Goal: Task Accomplishment & Management: Complete application form

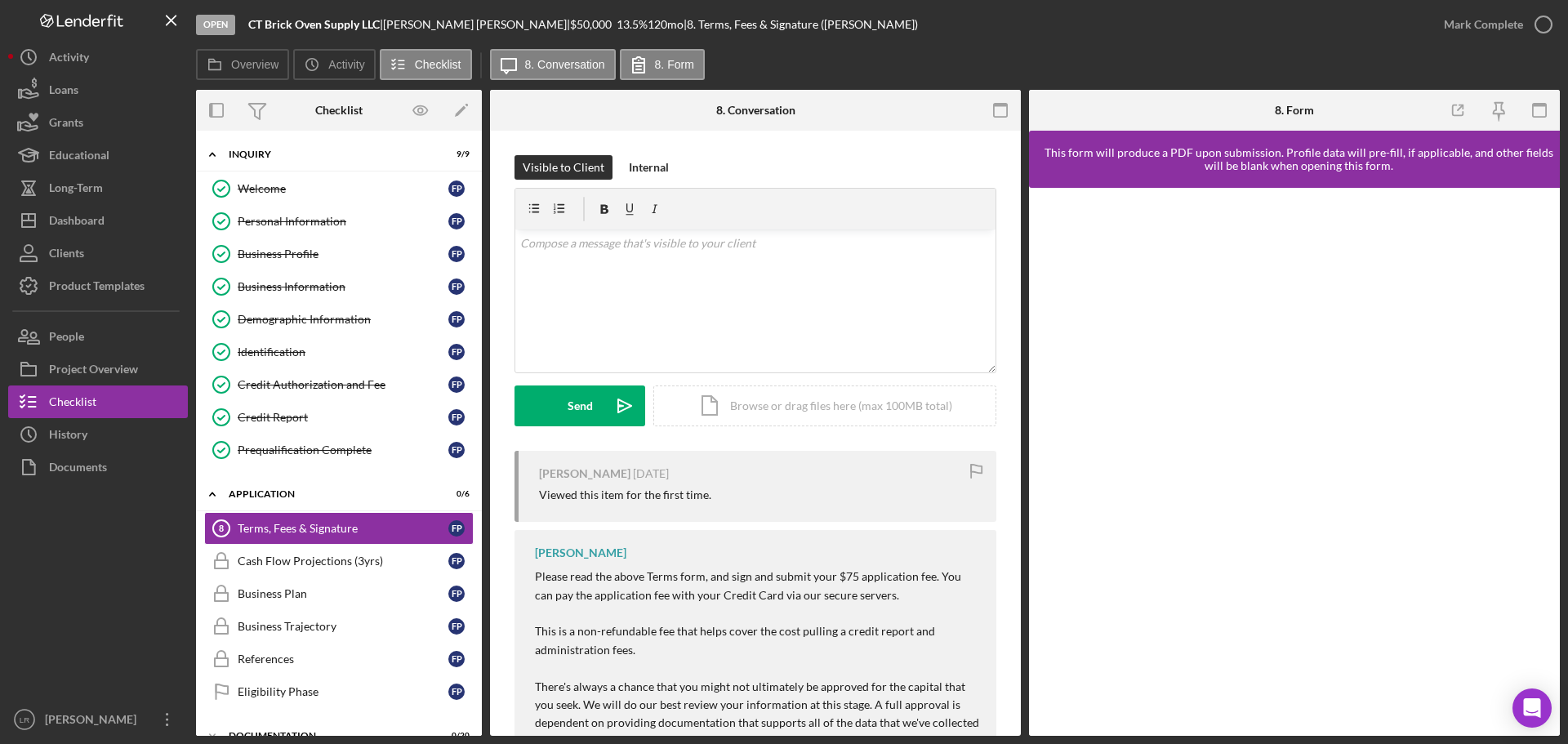
scroll to position [163, 0]
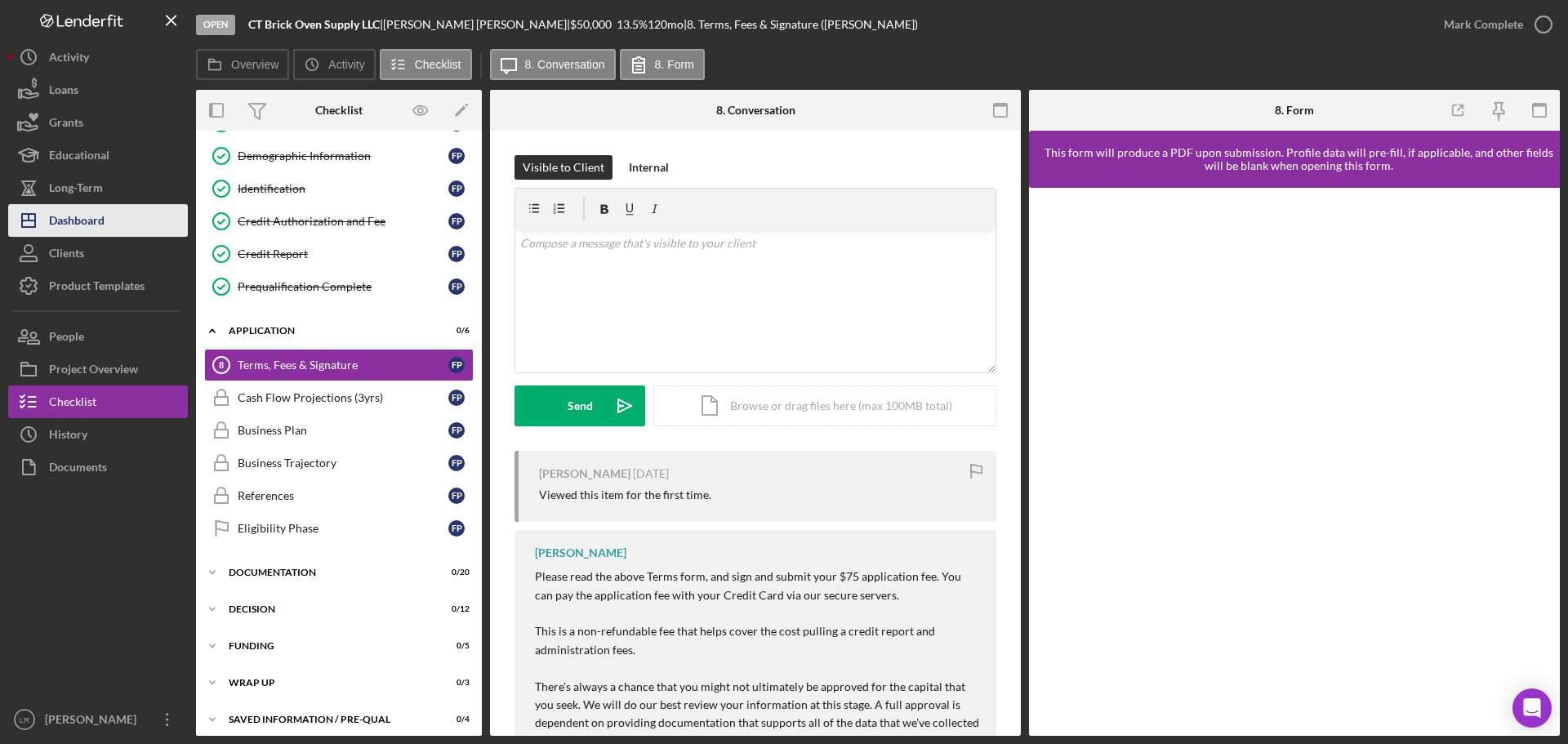
click at [102, 222] on div "Dashboard" at bounding box center [76, 223] width 56 height 37
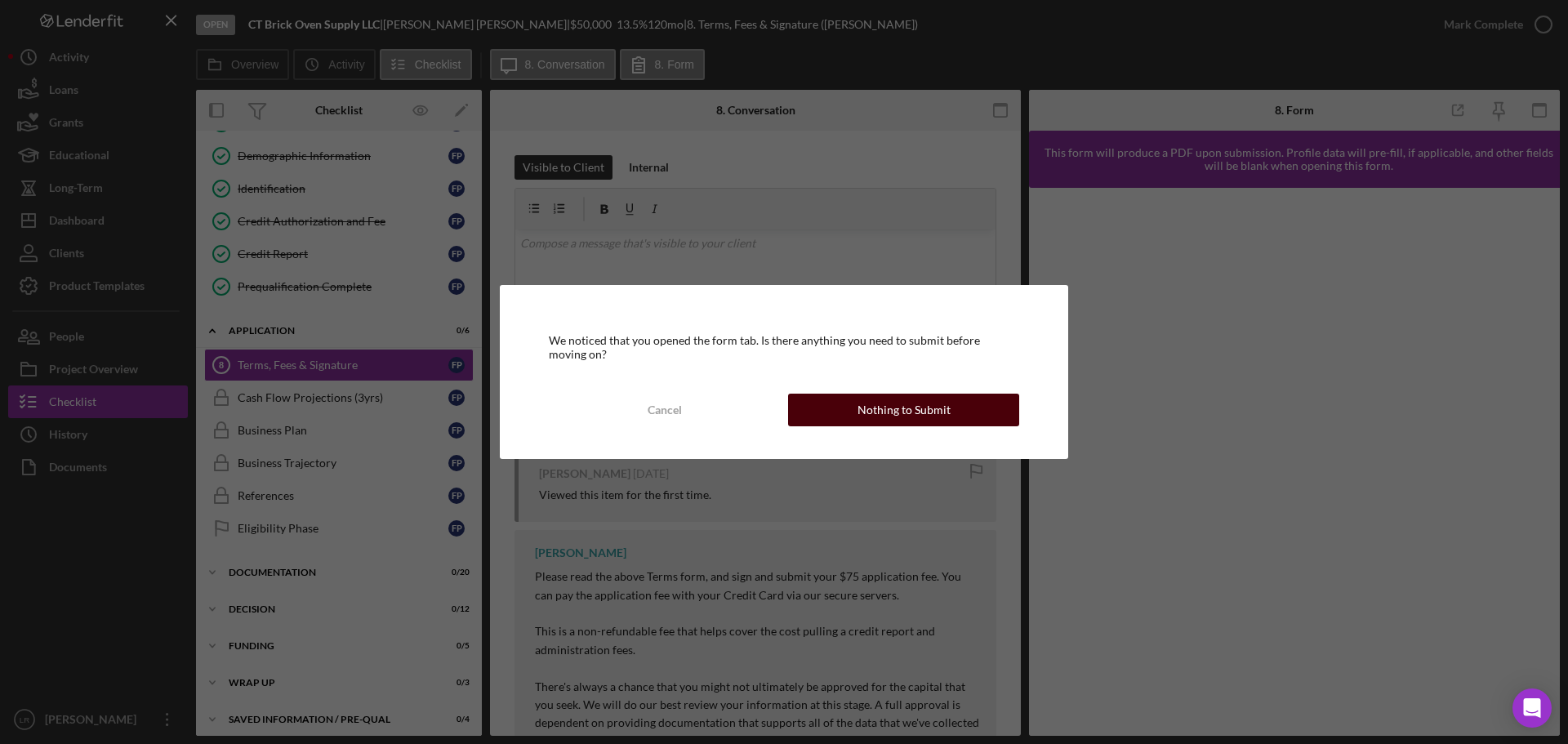
click at [919, 406] on div "Nothing to Submit" at bounding box center [904, 410] width 93 height 33
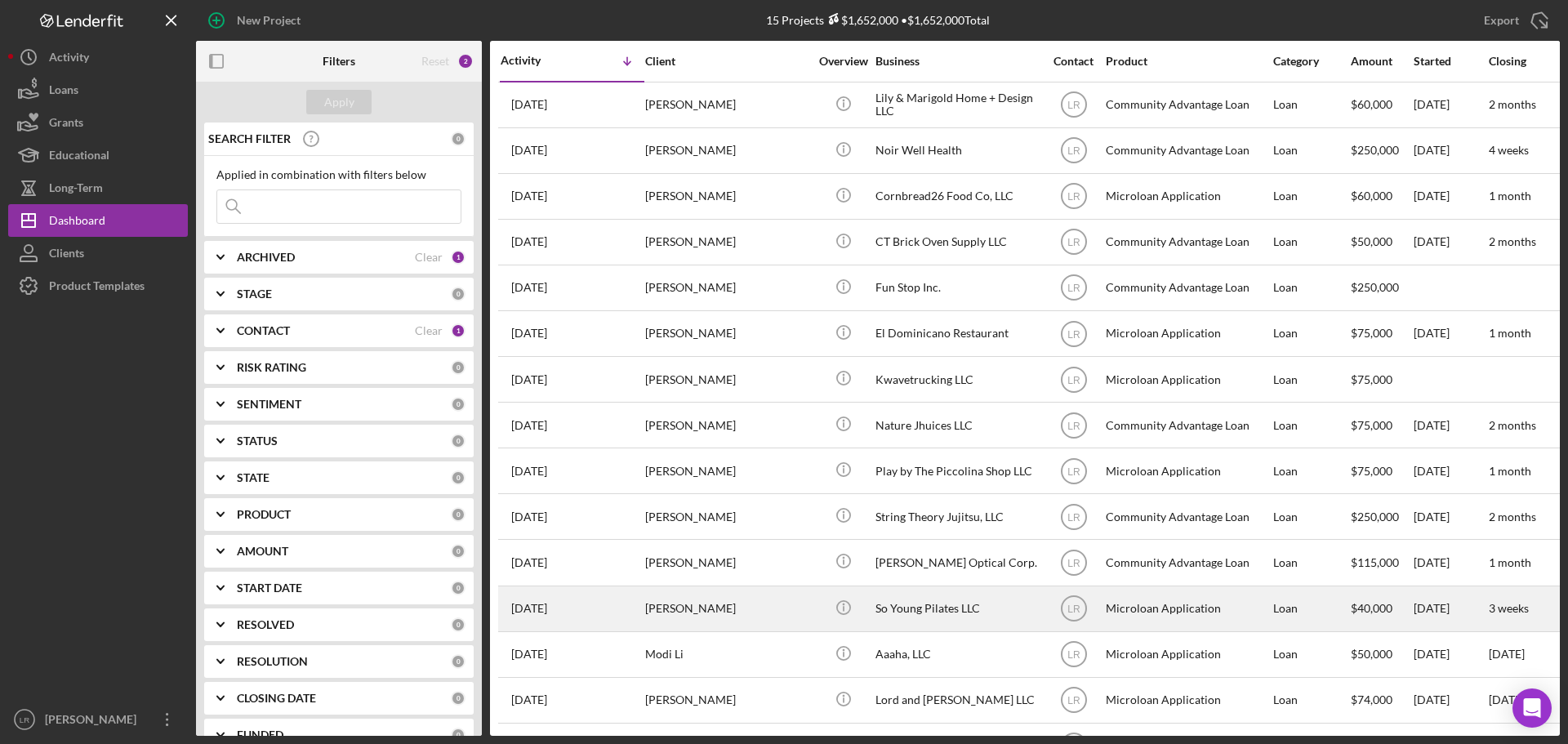
click at [759, 605] on div "[PERSON_NAME]" at bounding box center [726, 608] width 163 height 43
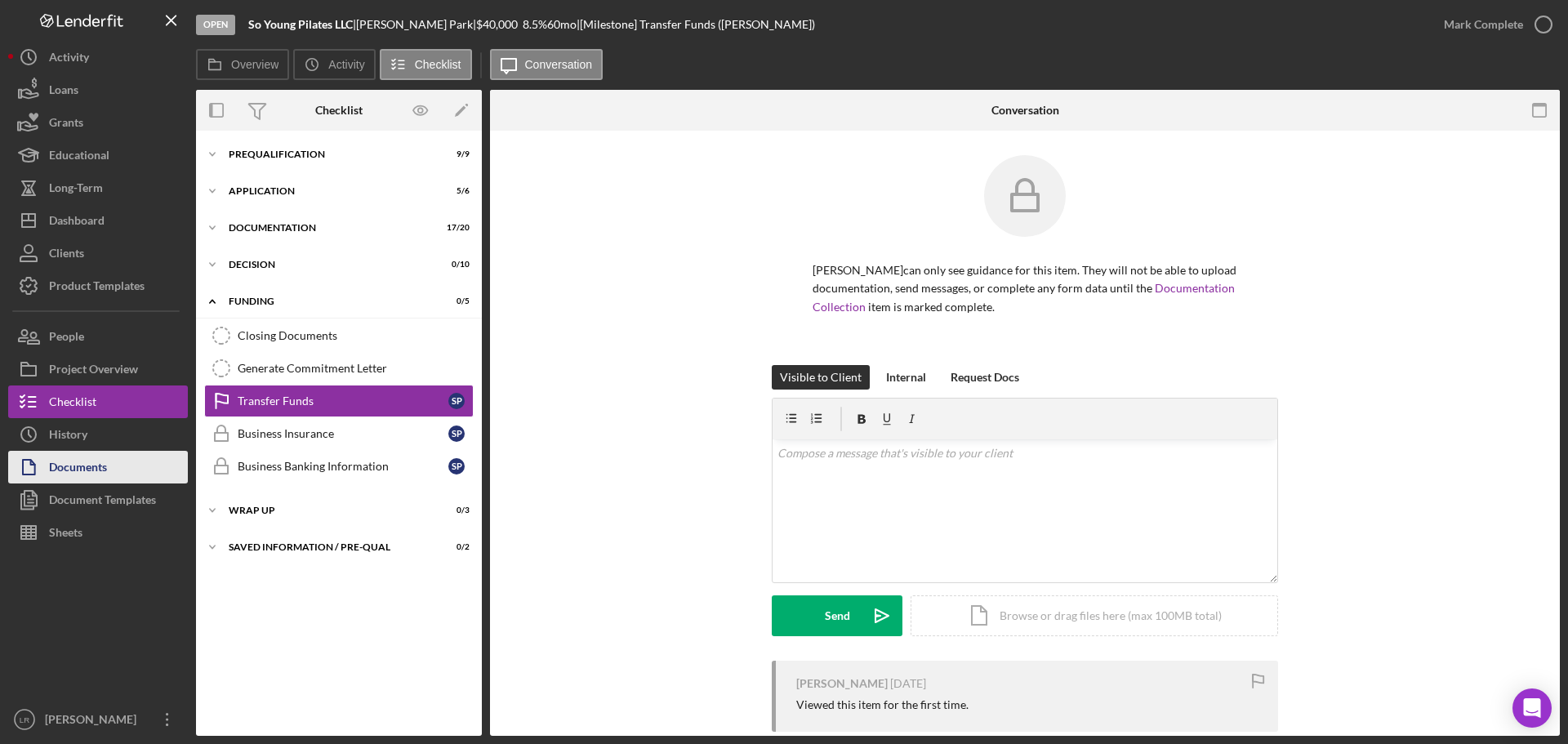
click at [103, 464] on div "Documents" at bounding box center [77, 469] width 58 height 37
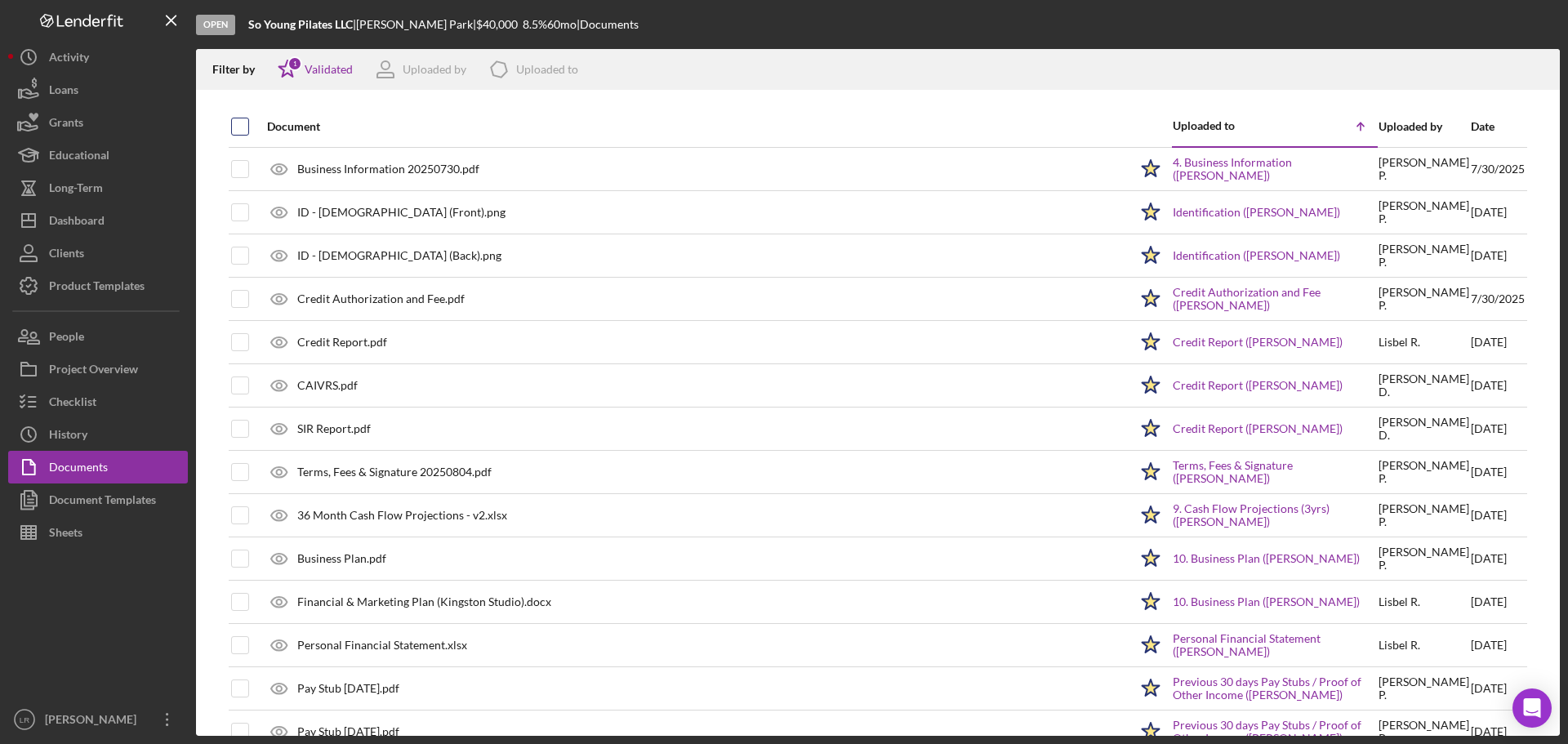
click at [245, 124] on input "checkbox" at bounding box center [240, 126] width 16 height 16
checkbox input "true"
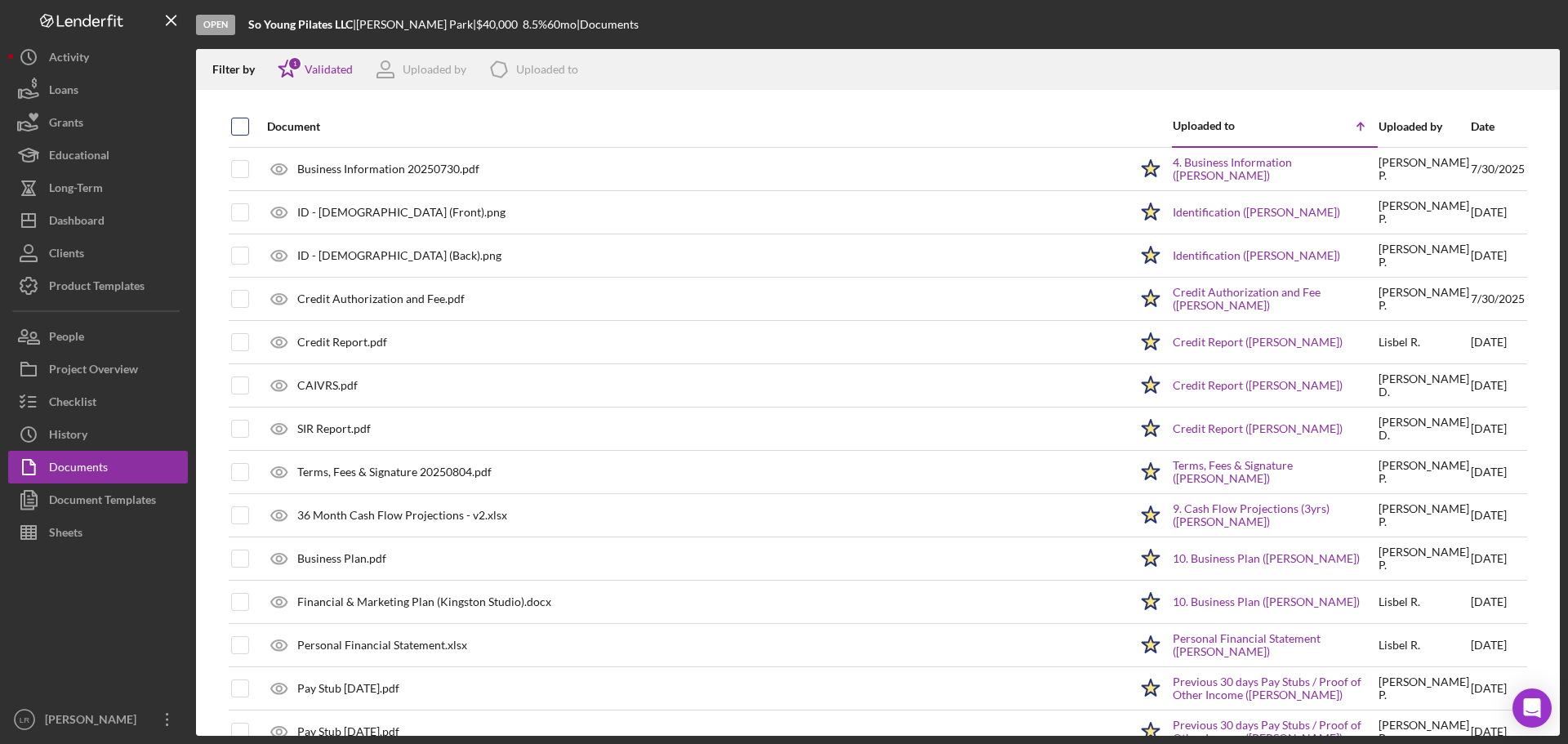
checkbox input "true"
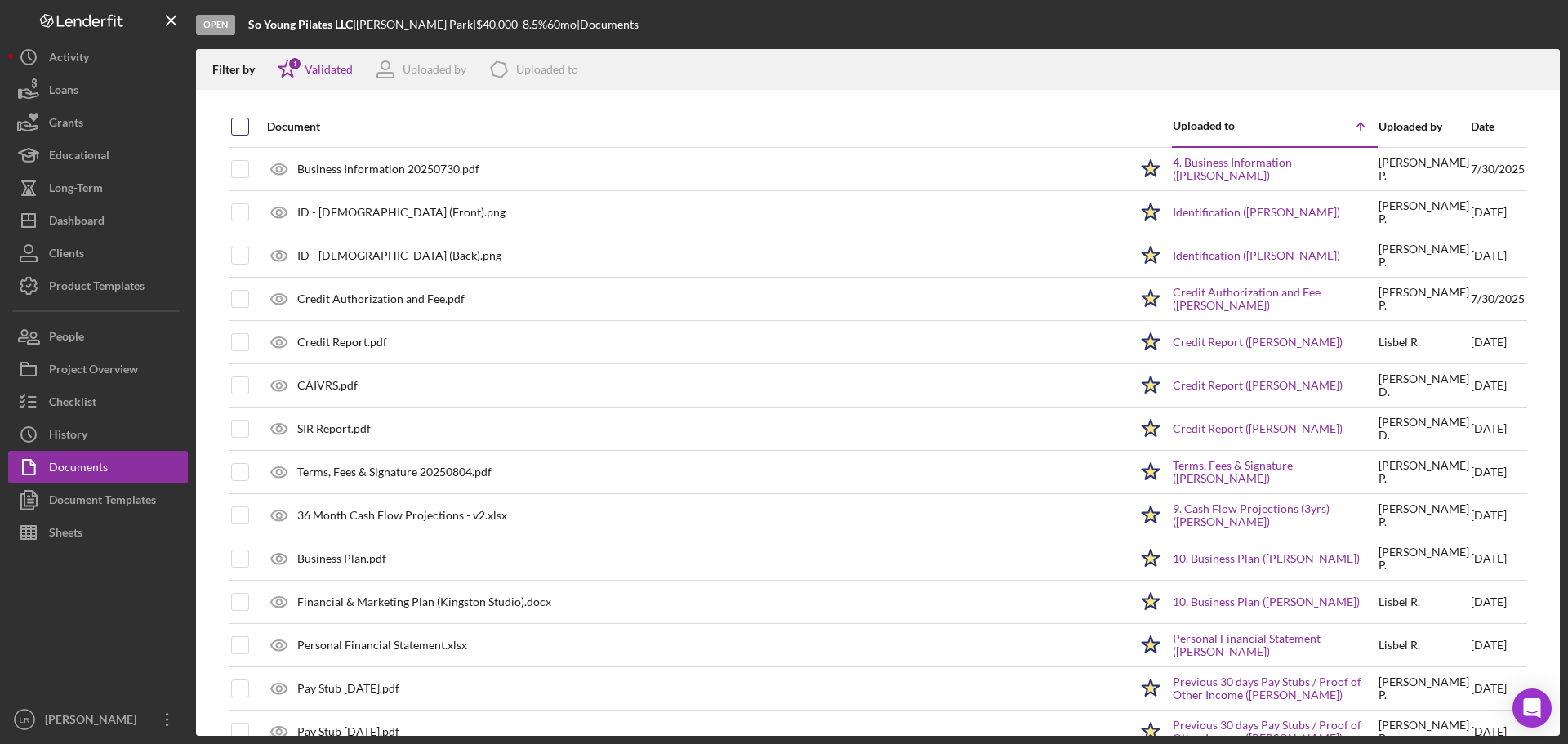
checkbox input "true"
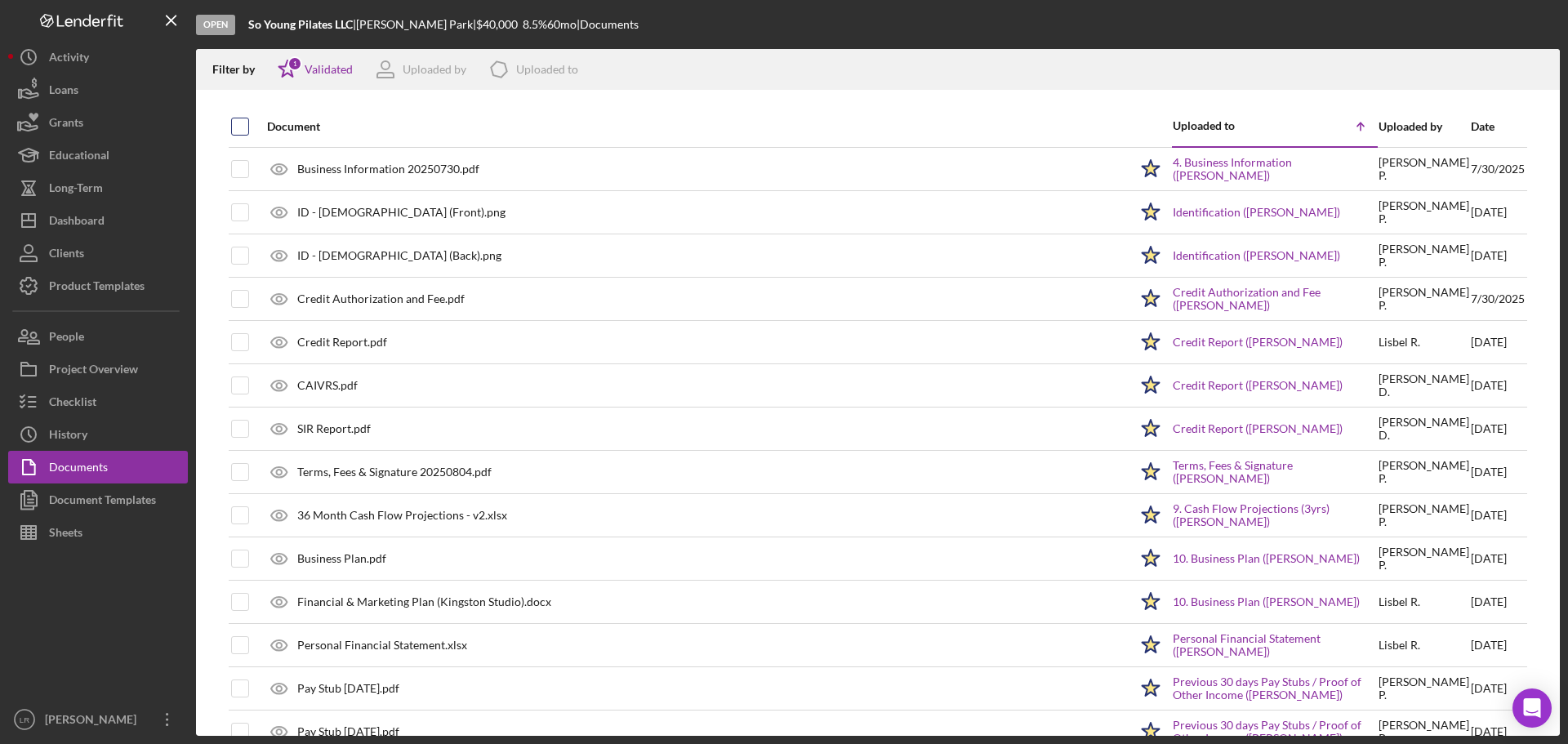
checkbox input "true"
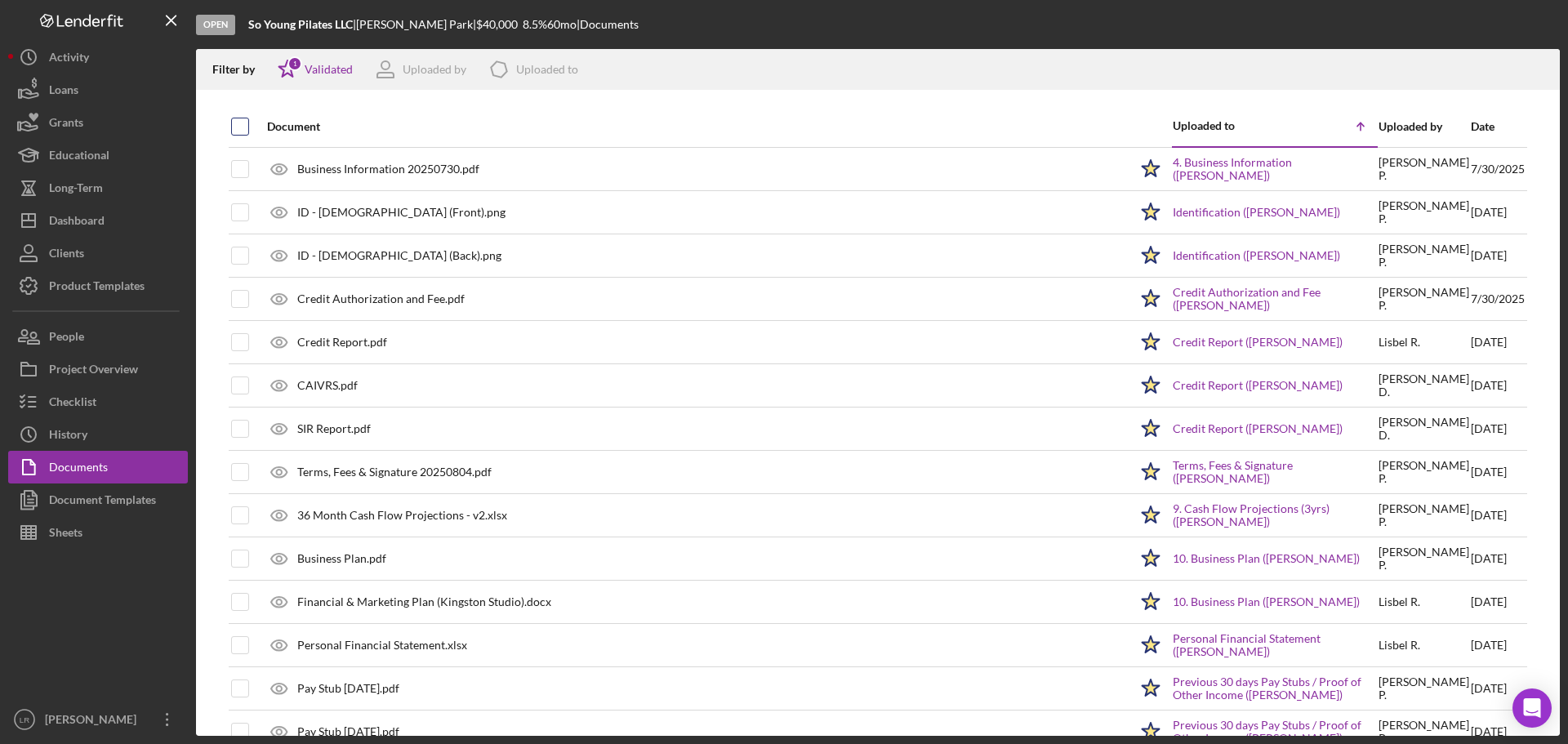
checkbox input "true"
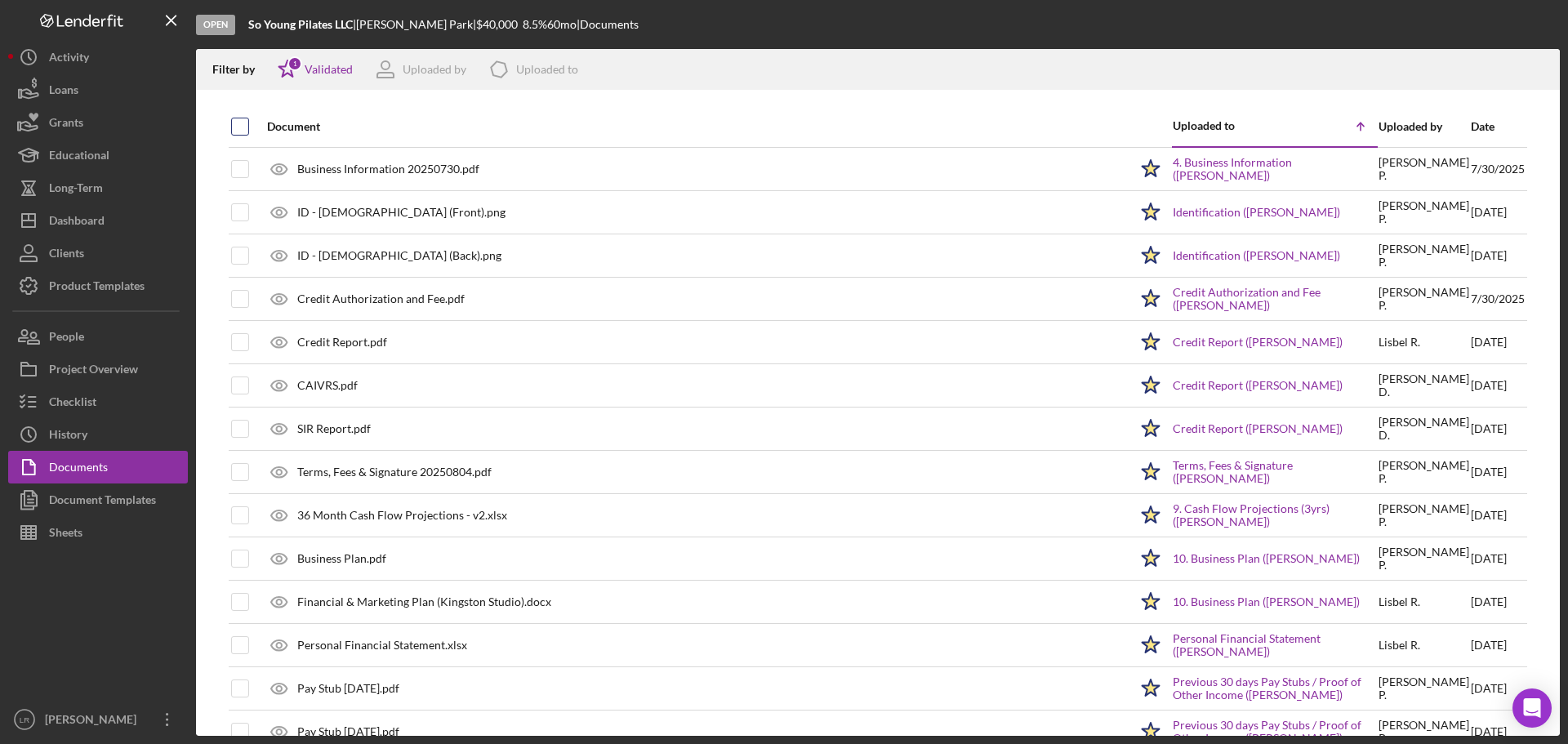
checkbox input "true"
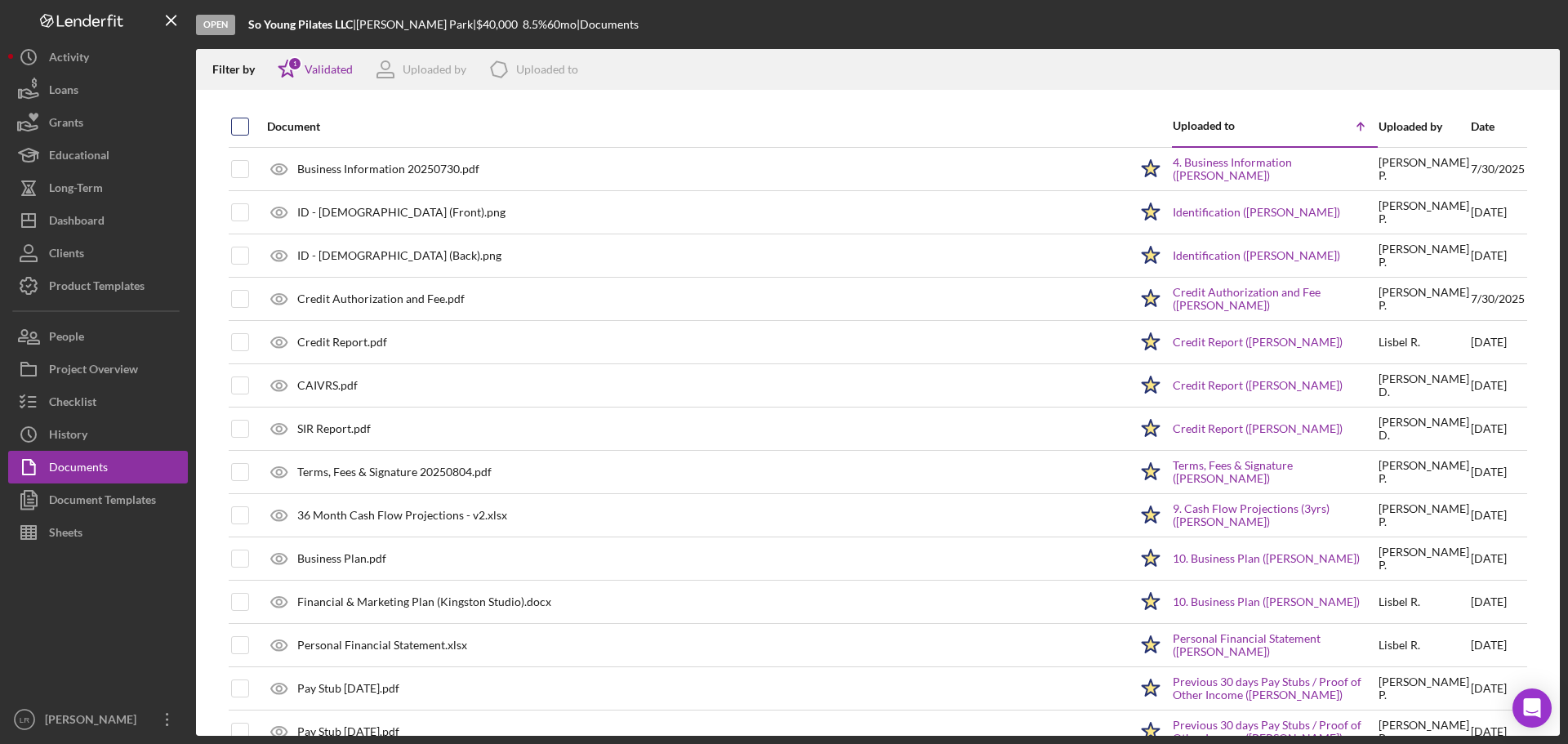
checkbox input "true"
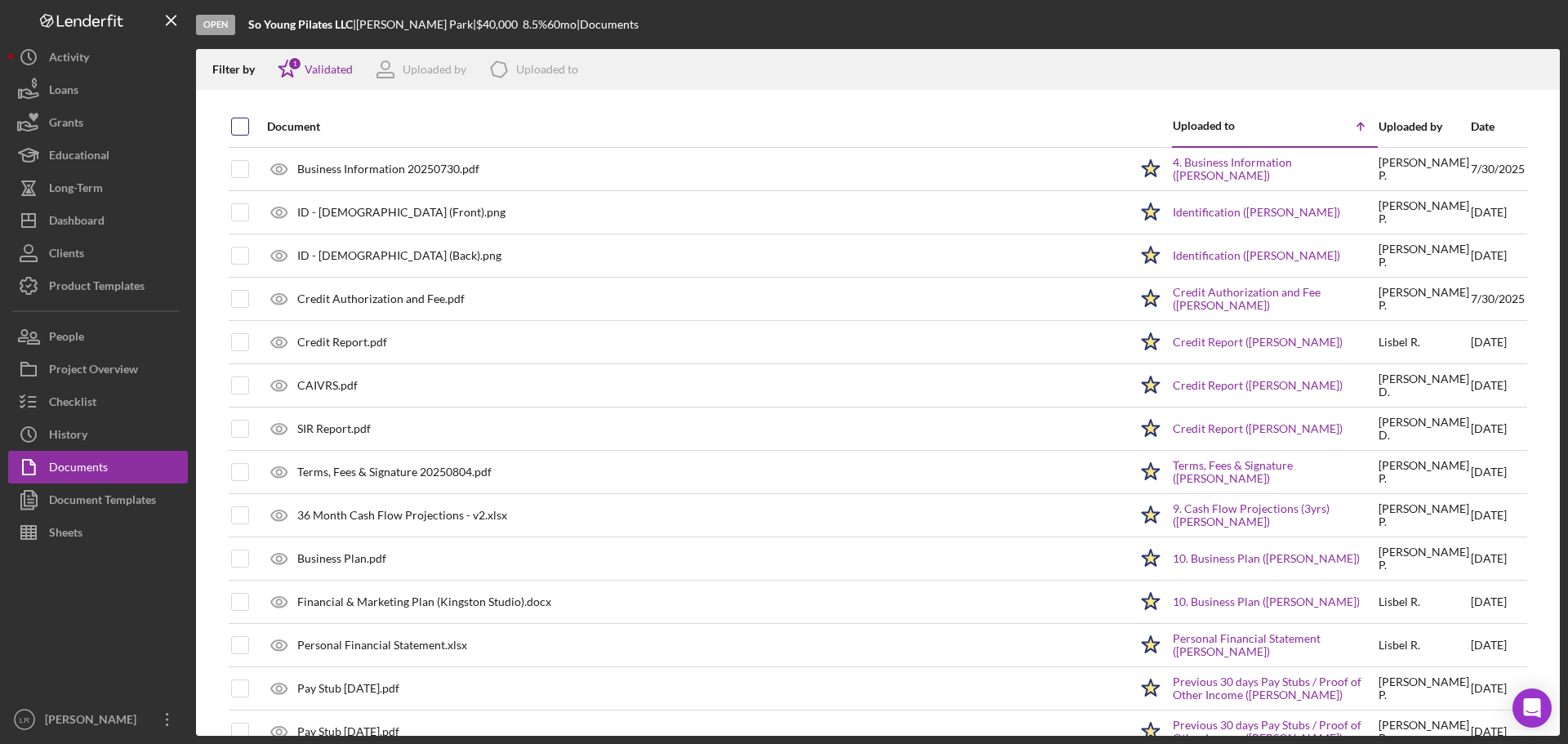
checkbox input "true"
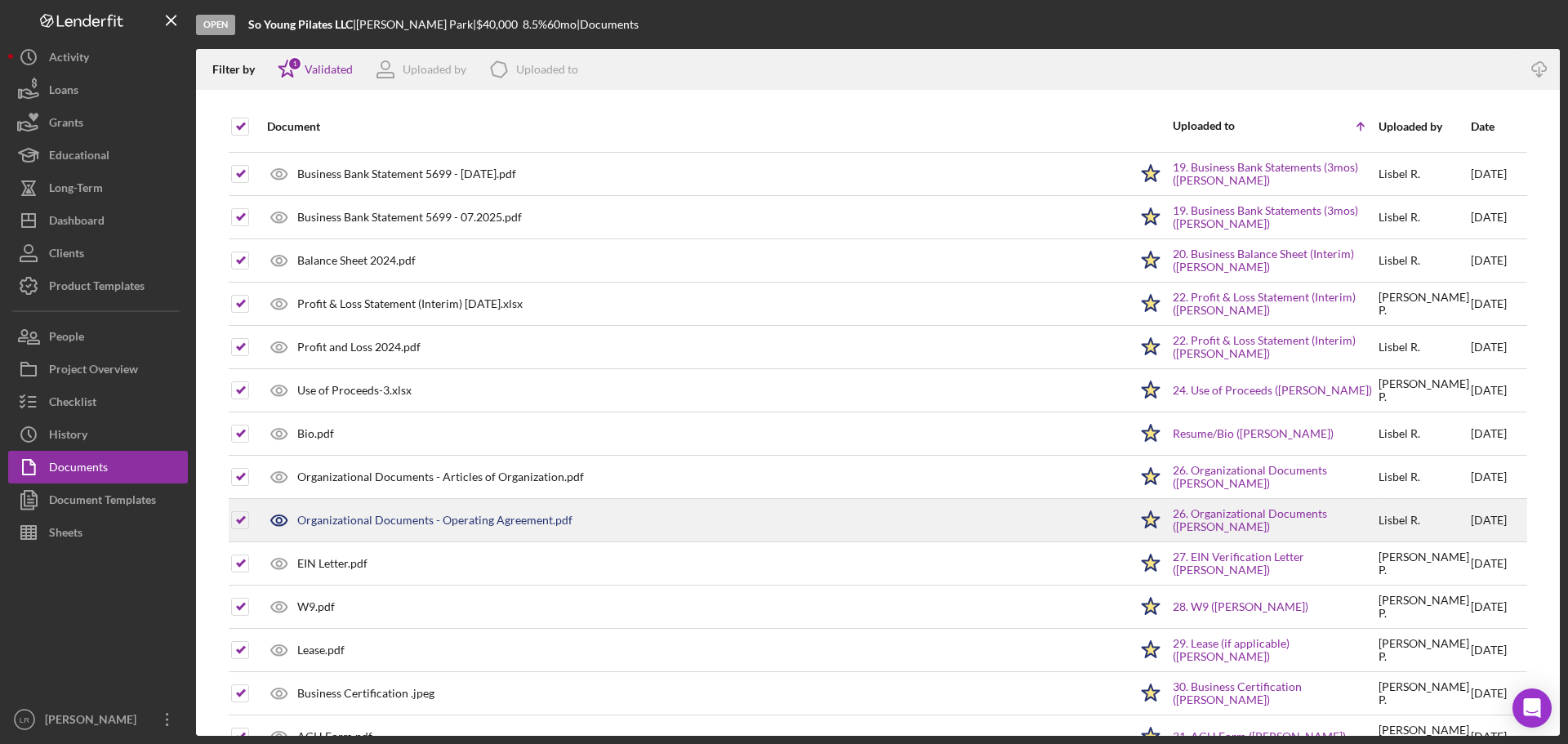
scroll to position [987, 0]
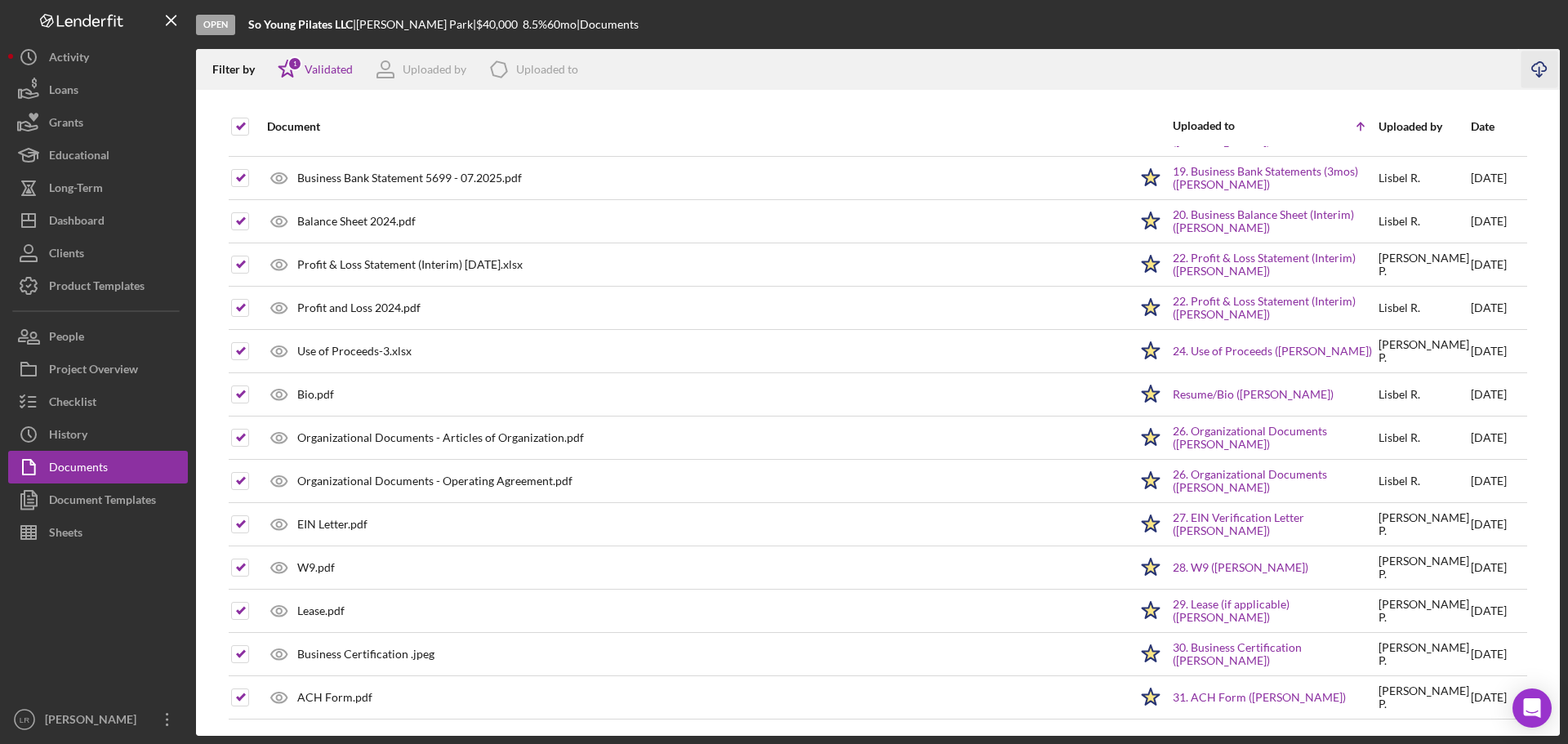
click at [1543, 71] on icon "button" at bounding box center [1539, 67] width 14 height 9
click at [92, 365] on div "Project Overview" at bounding box center [93, 371] width 89 height 37
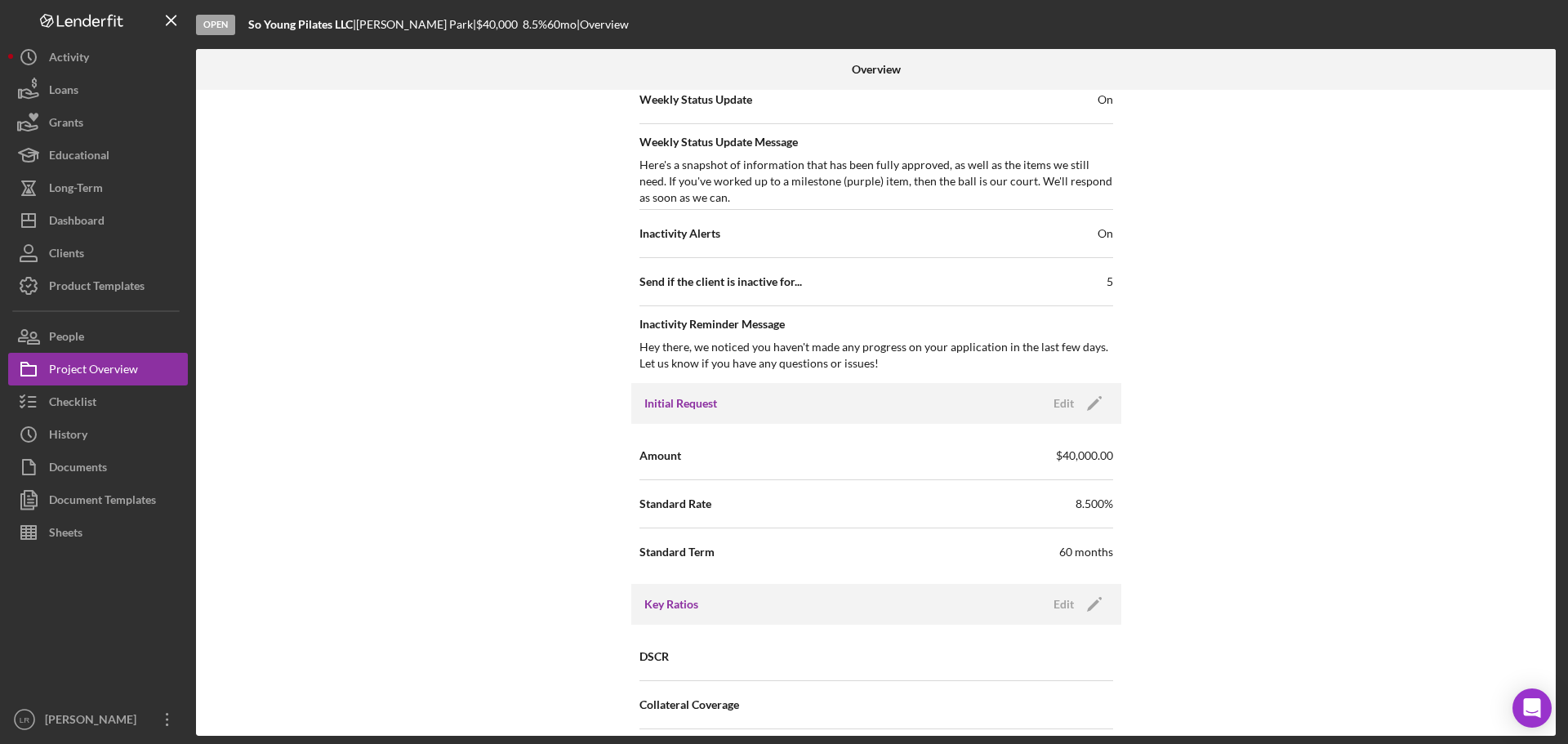
scroll to position [1750, 0]
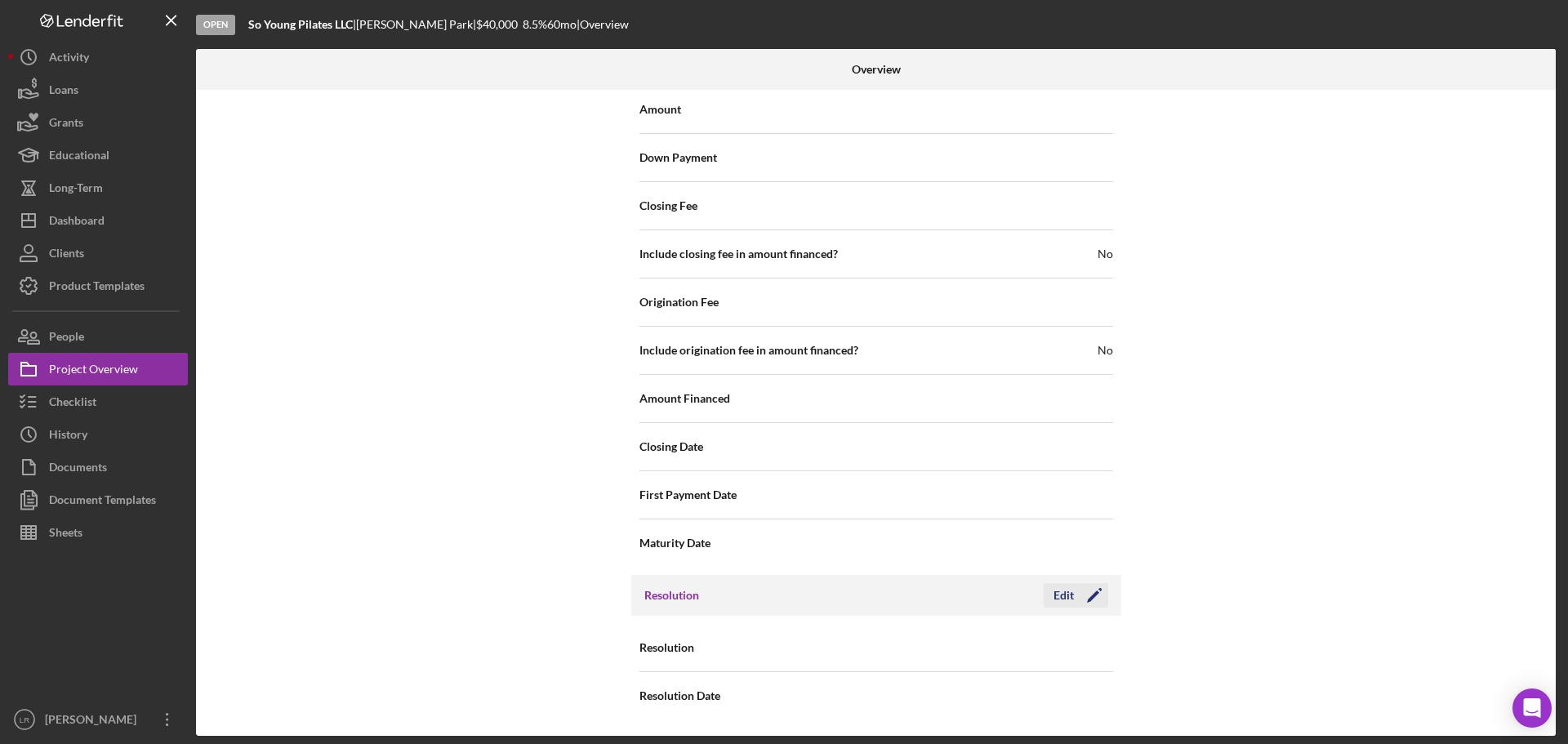
click at [1084, 597] on icon "Icon/Edit" at bounding box center [1094, 596] width 41 height 41
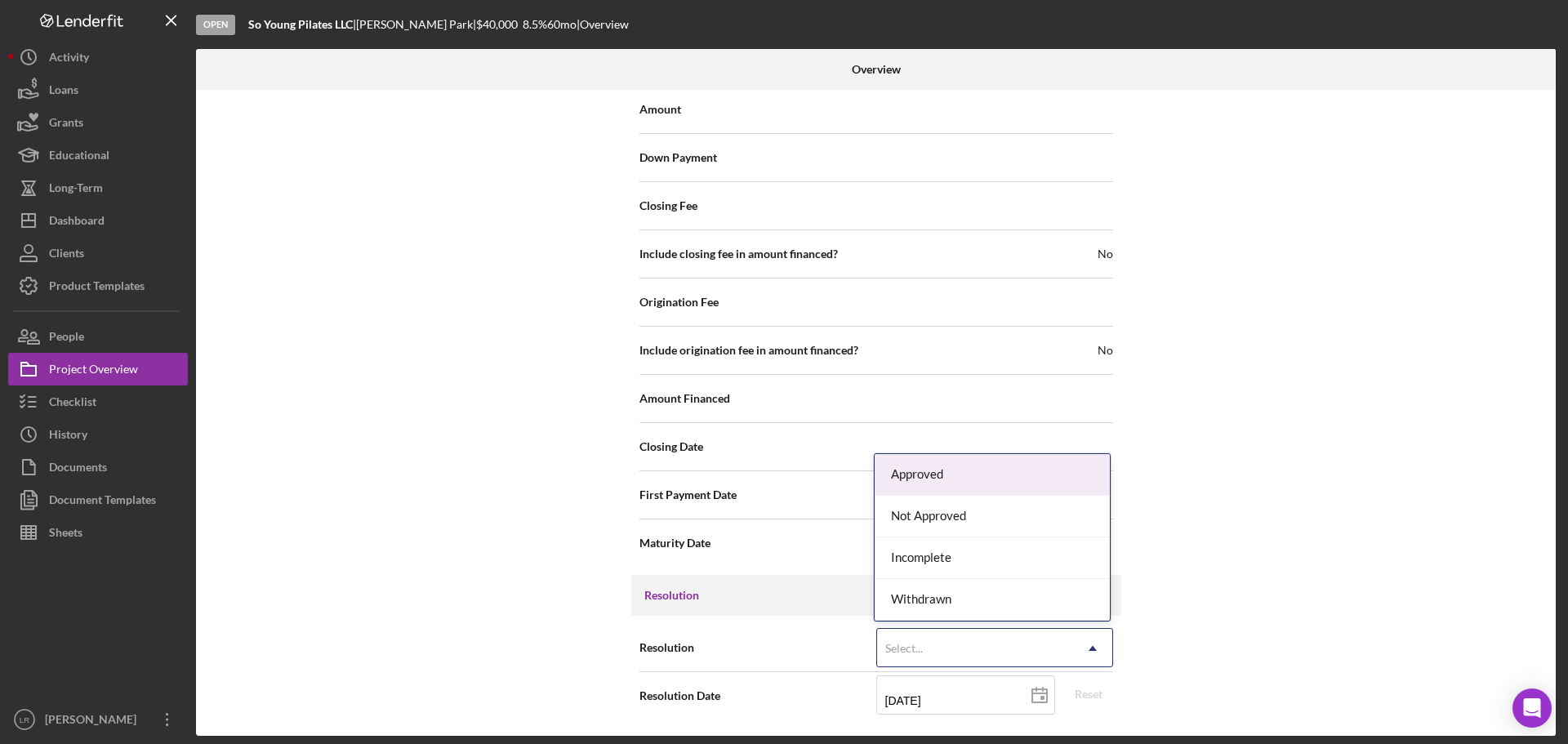
click at [961, 646] on div "Select..." at bounding box center [975, 648] width 196 height 38
click at [932, 474] on div "Approved" at bounding box center [992, 475] width 235 height 41
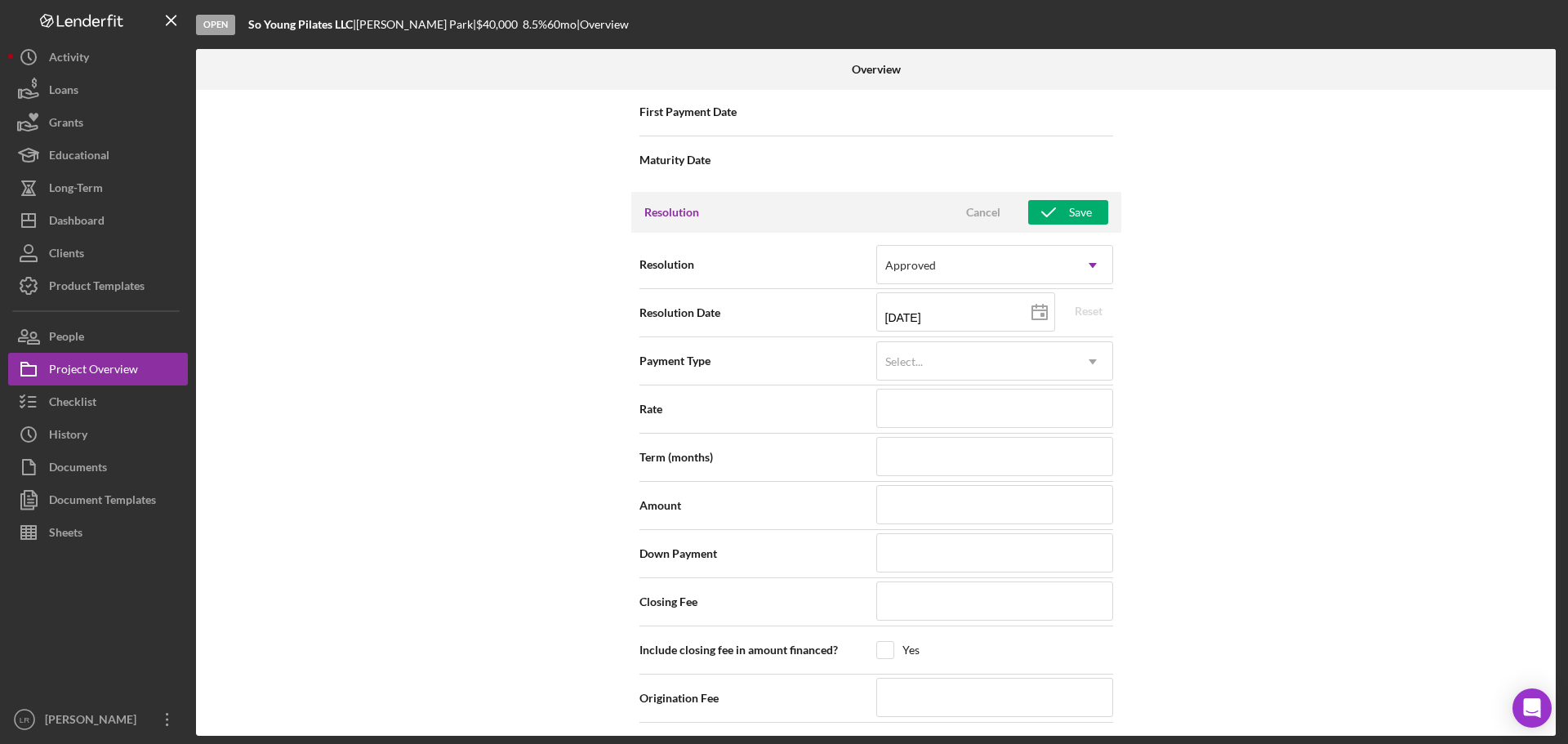
scroll to position [2131, 0]
click at [929, 311] on input "[DATE]" at bounding box center [965, 313] width 179 height 39
click at [1032, 311] on polygon at bounding box center [1040, 314] width 15 height 13
type input "[DATE]"
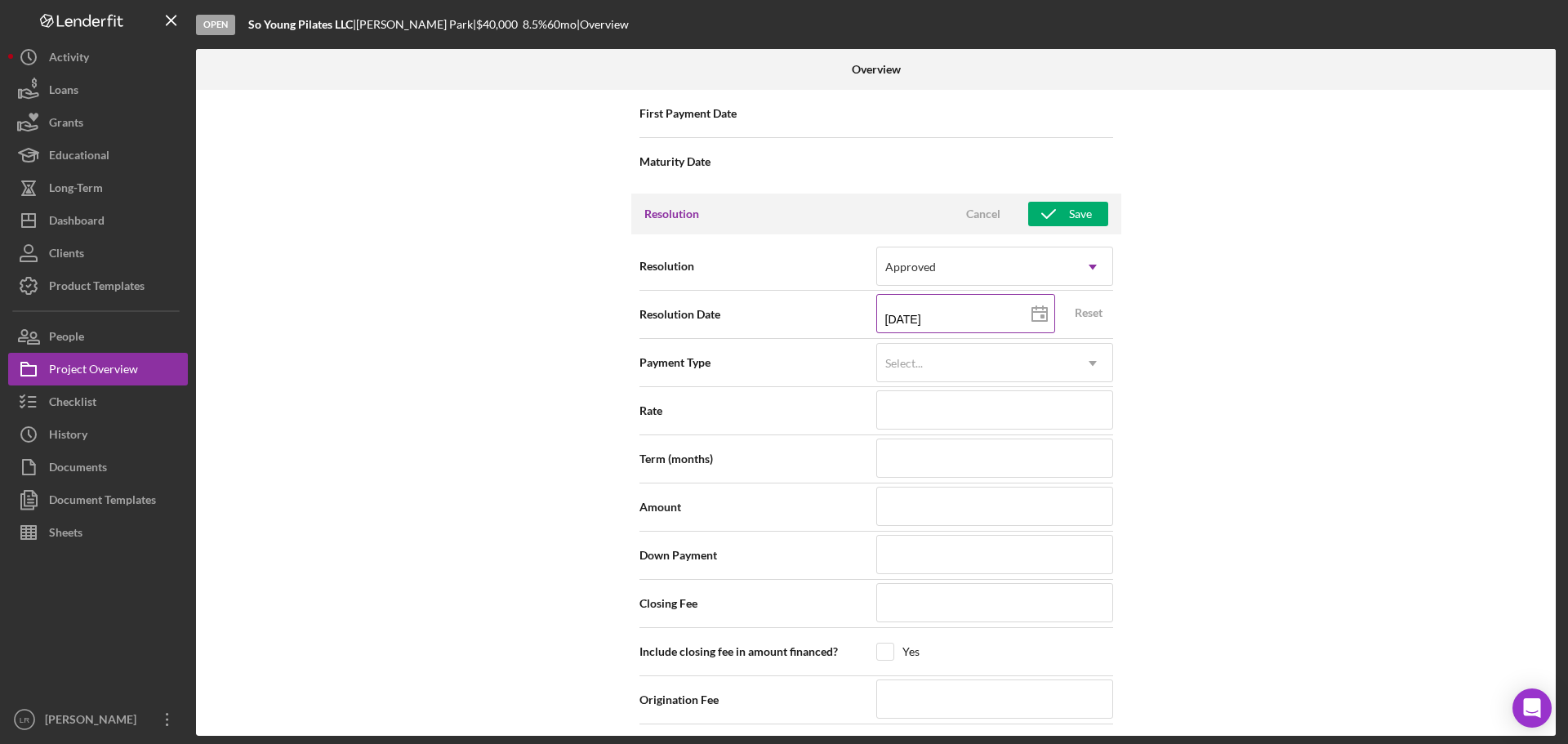
type input "[DATE]"
click at [934, 361] on div "Select..." at bounding box center [975, 363] width 196 height 38
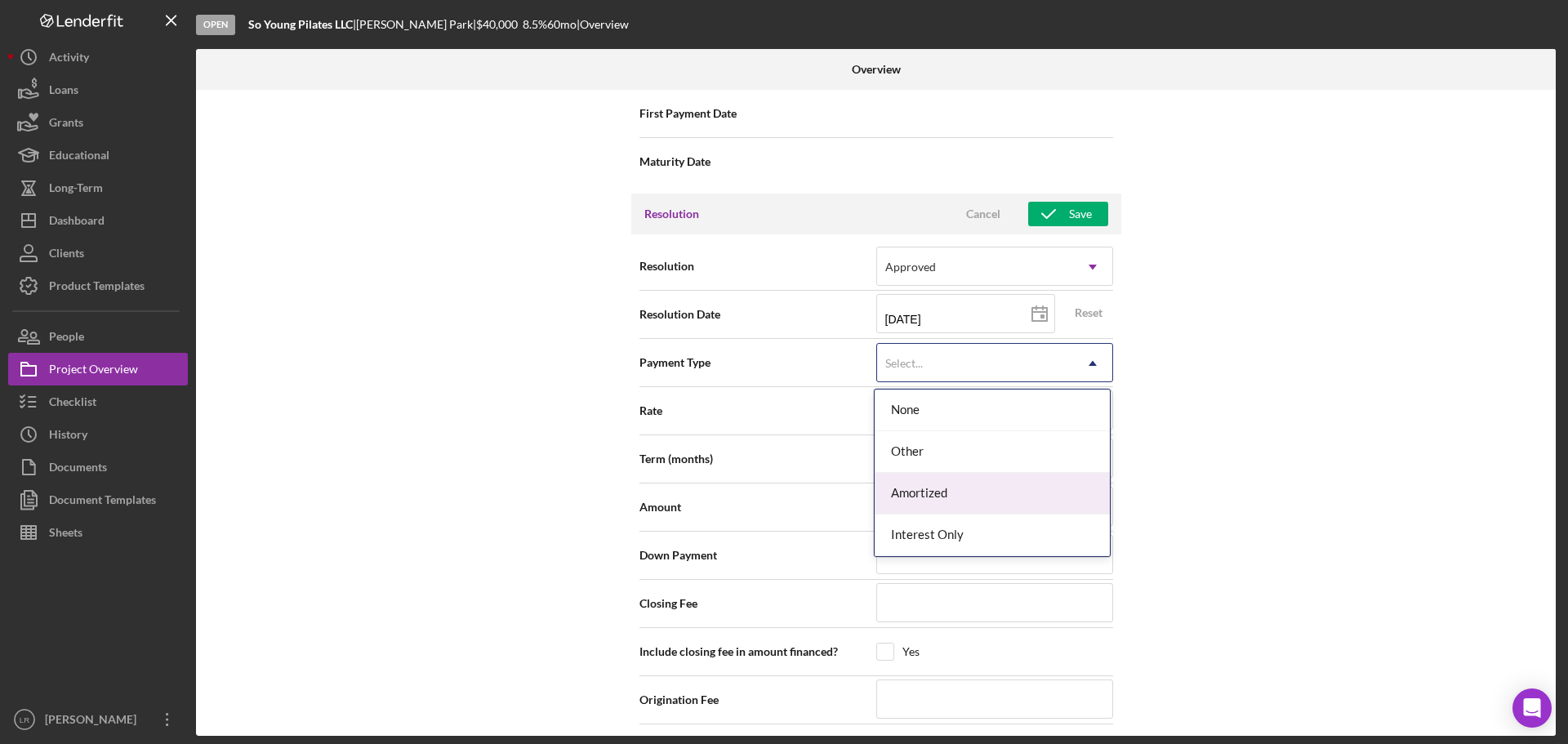
click at [944, 495] on div "Amortized" at bounding box center [992, 493] width 235 height 41
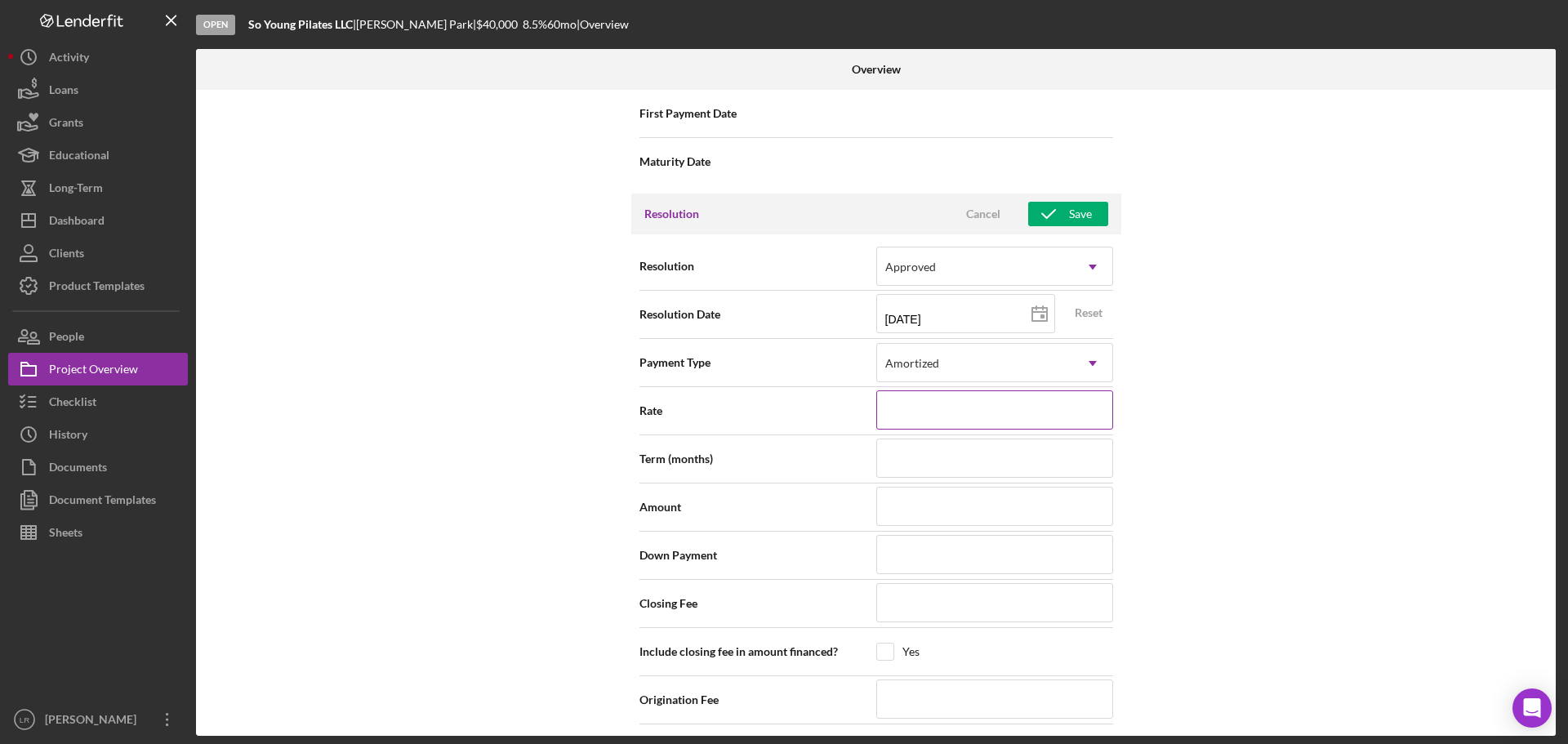
drag, startPoint x: 919, startPoint y: 402, endPoint x: 936, endPoint y: 407, distance: 17.7
click at [919, 402] on input at bounding box center [995, 410] width 237 height 39
click at [928, 394] on input at bounding box center [995, 410] width 237 height 39
type input "8.500%"
click at [887, 452] on input at bounding box center [995, 458] width 237 height 39
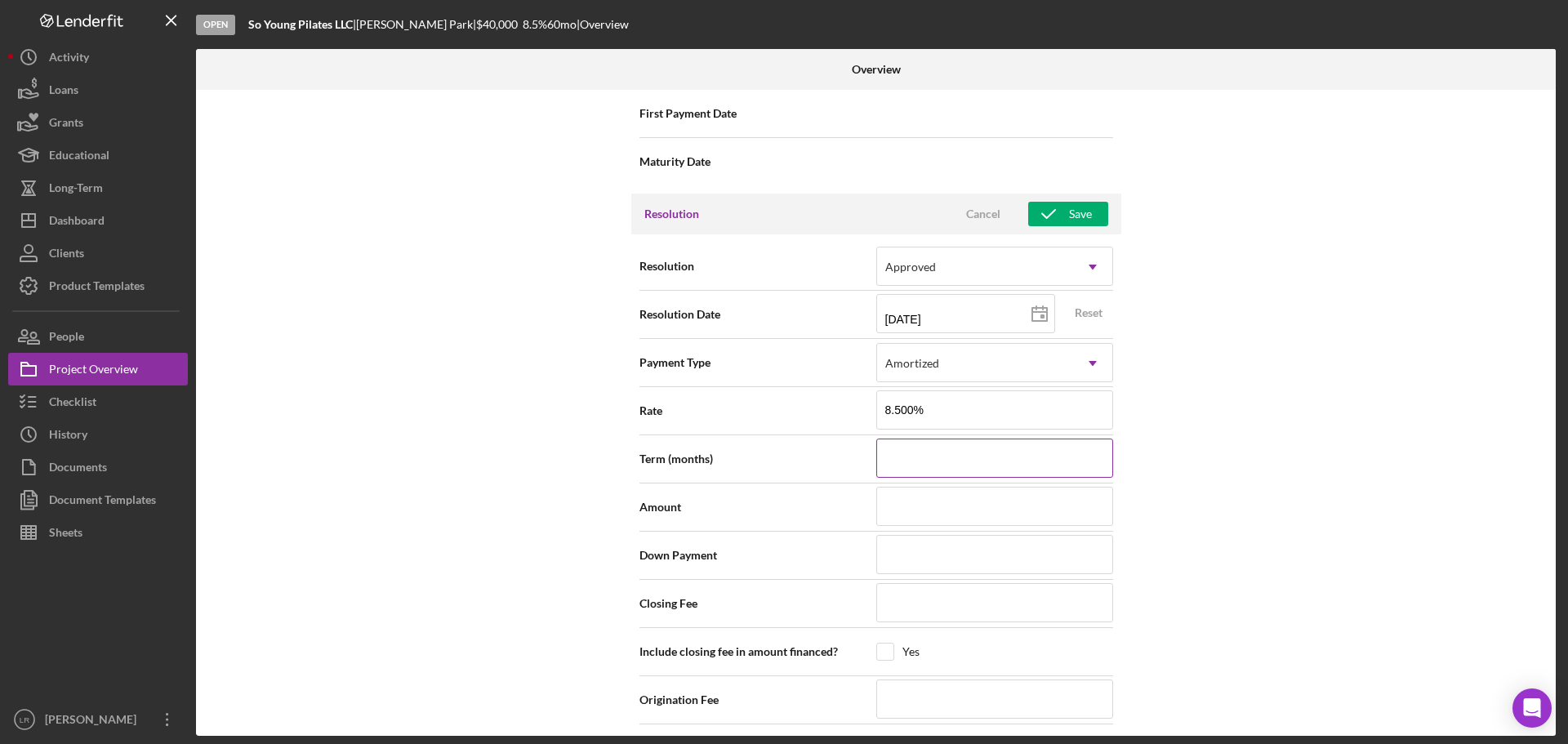
type input "60"
click at [897, 494] on input at bounding box center [995, 506] width 237 height 39
type input "$4"
type input "$40"
type input "$400"
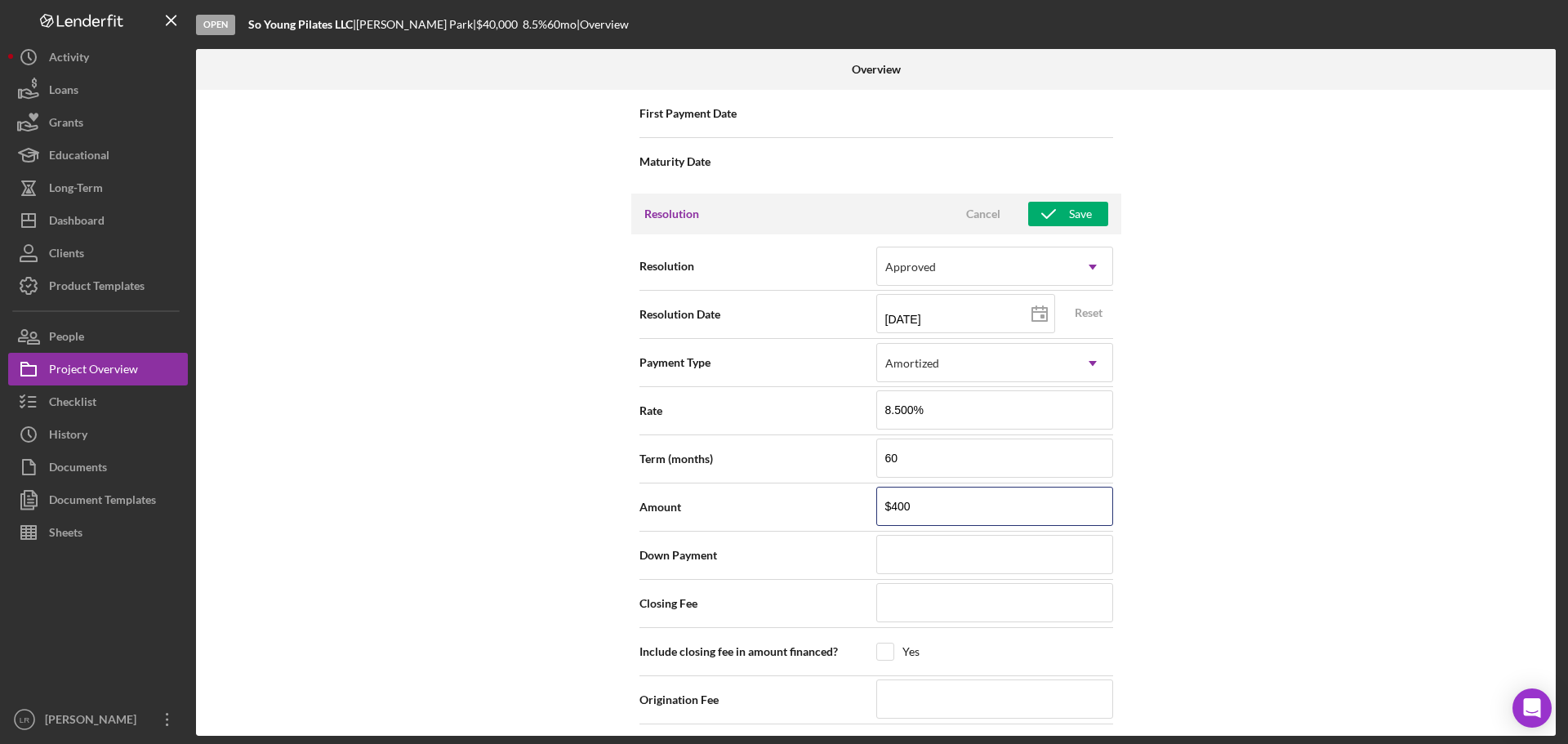
type input "$4,000"
type input "$40,000"
click at [938, 559] on input at bounding box center [995, 554] width 237 height 39
drag, startPoint x: 931, startPoint y: 597, endPoint x: 950, endPoint y: 597, distance: 19.0
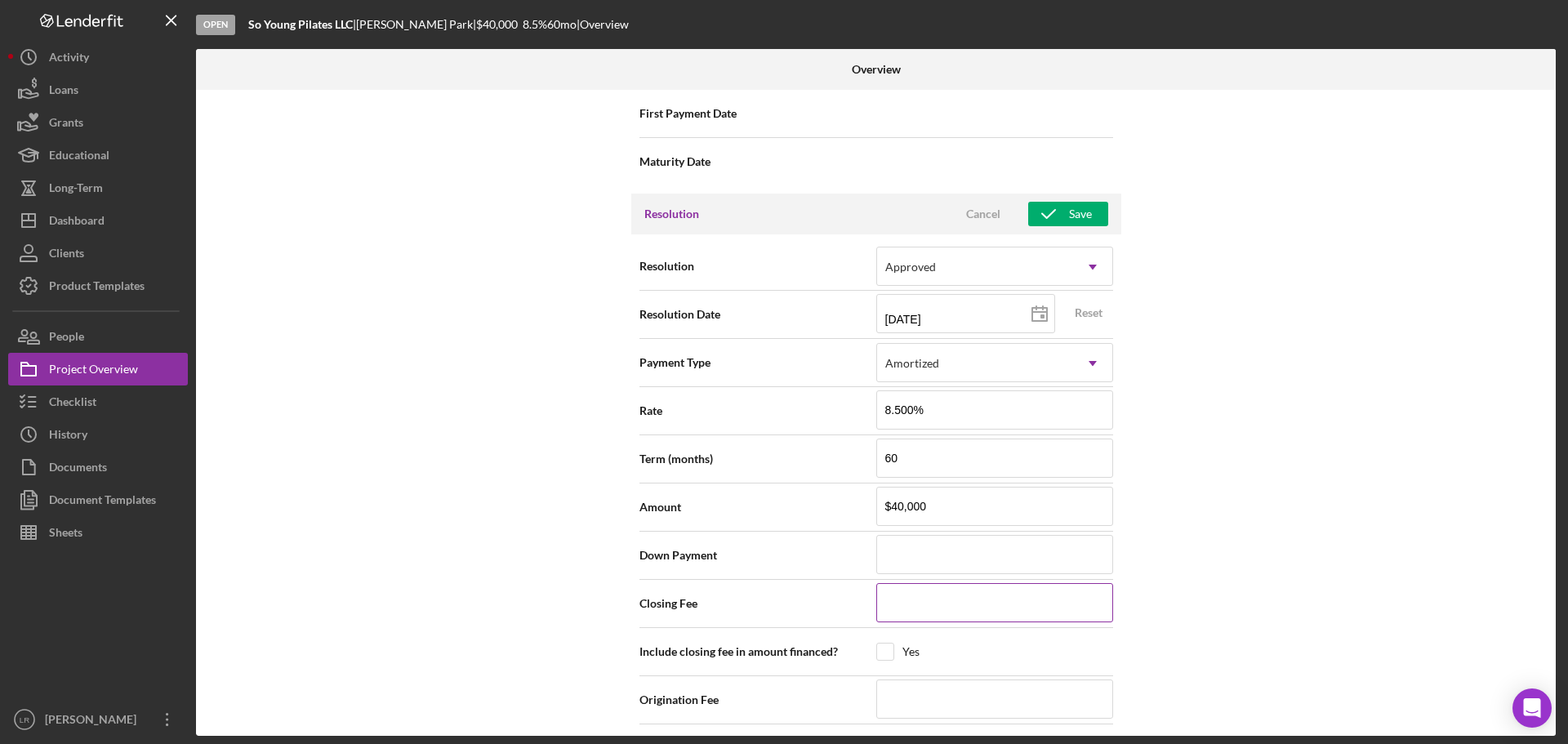
click at [931, 597] on input at bounding box center [995, 603] width 237 height 39
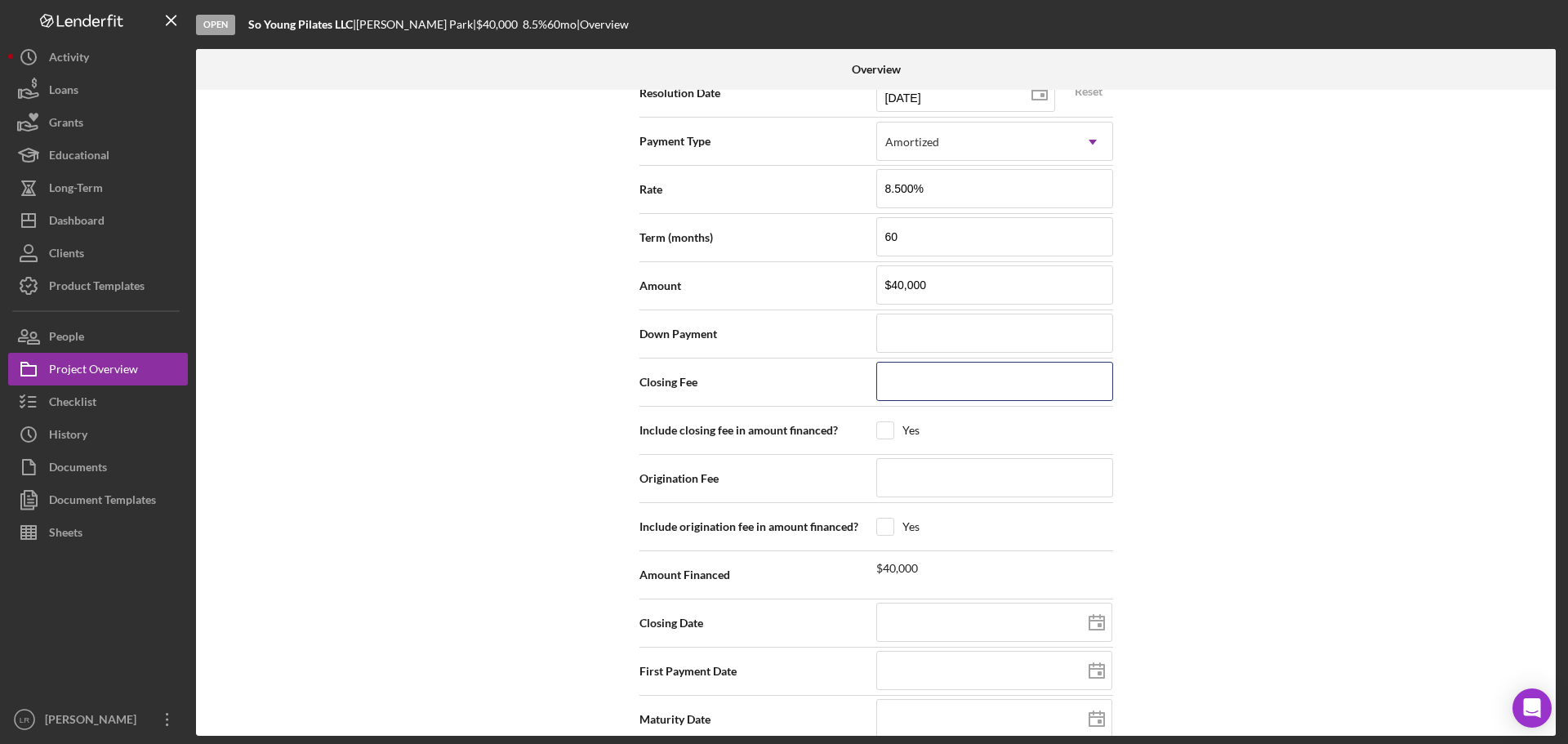
scroll to position [2377, 0]
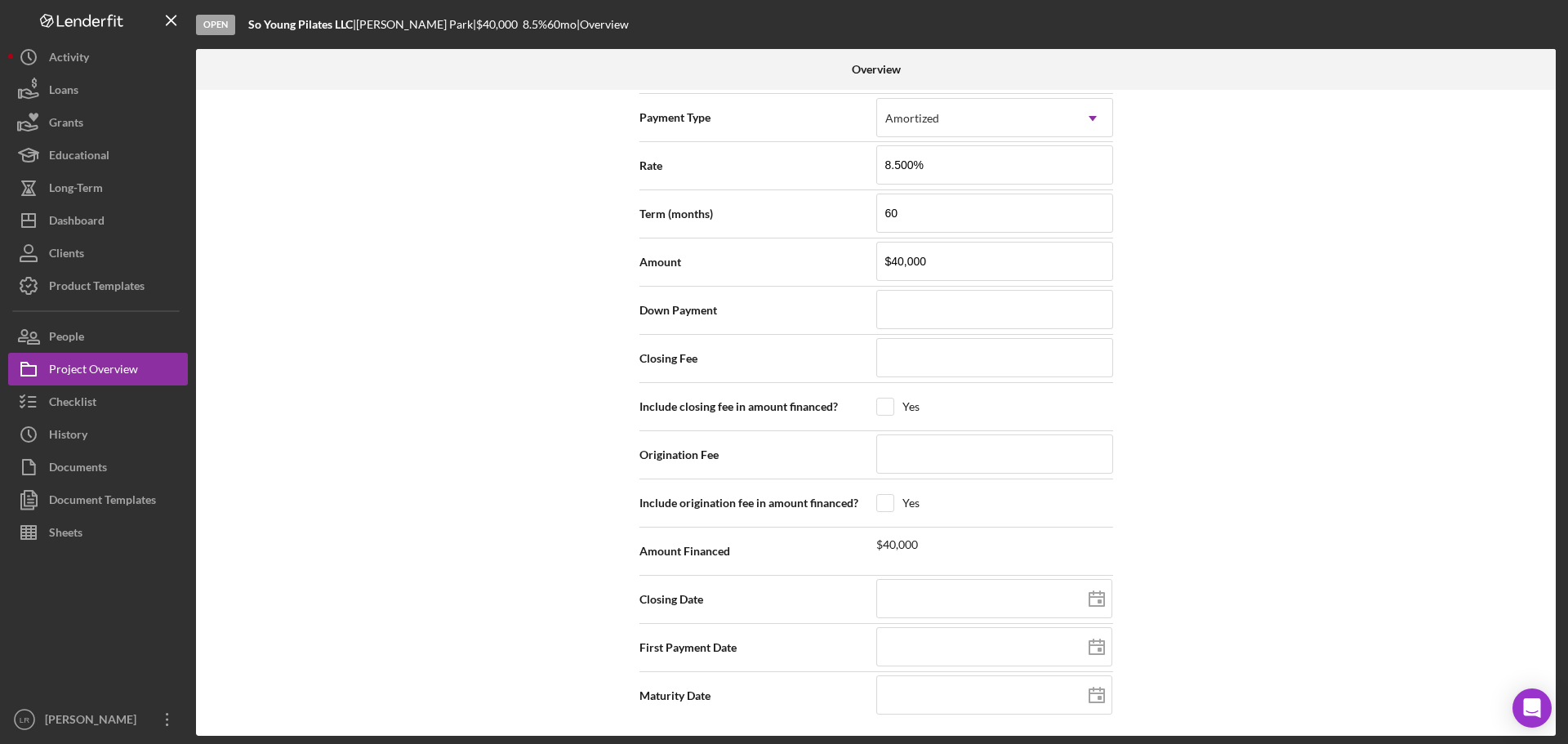
drag, startPoint x: 881, startPoint y: 509, endPoint x: 891, endPoint y: 487, distance: 24.2
click at [881, 509] on input "checkbox" at bounding box center [886, 503] width 16 height 16
checkbox input "true"
click at [895, 447] on input at bounding box center [995, 454] width 237 height 39
click at [926, 588] on input at bounding box center [995, 598] width 236 height 39
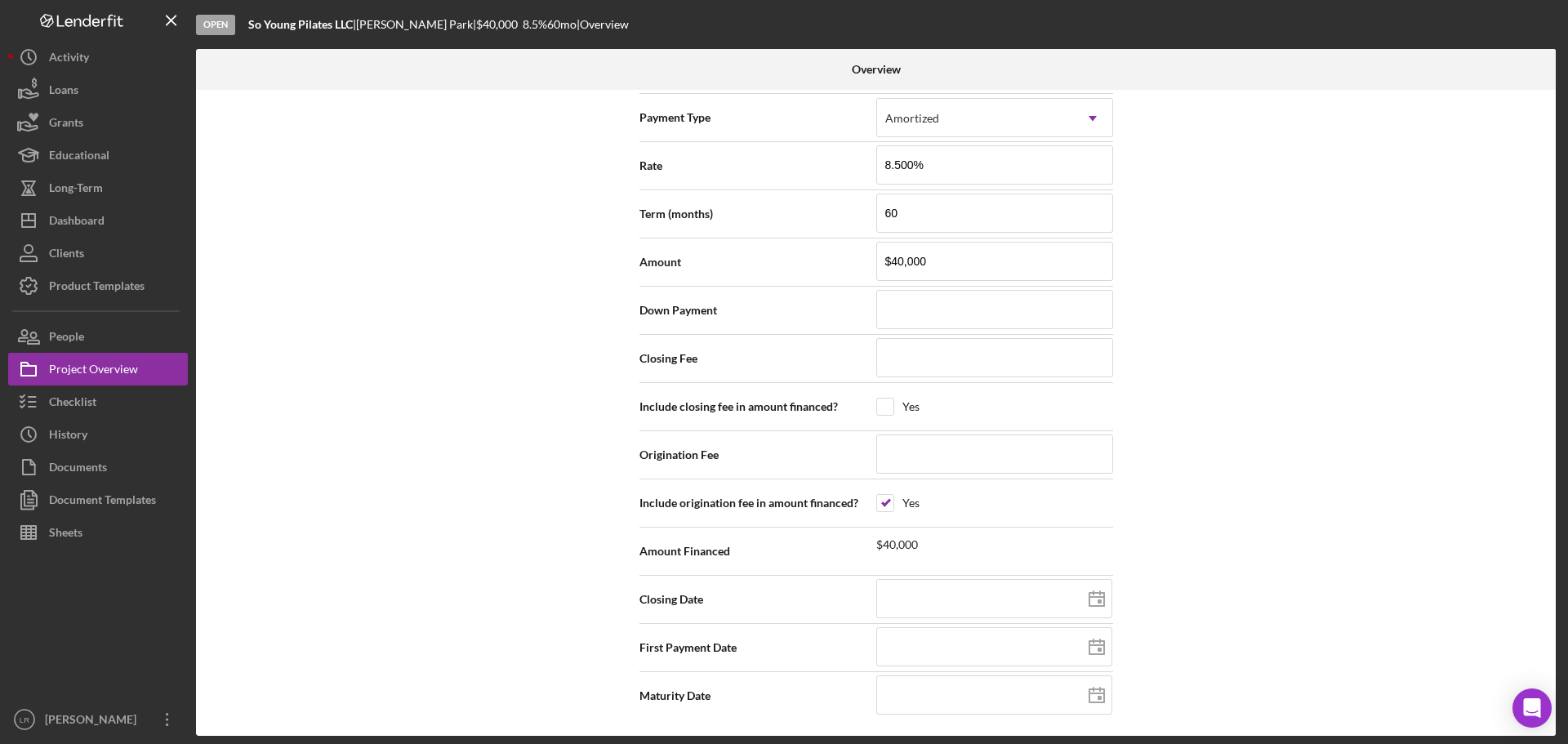
click at [1181, 523] on div "Internal Workflow Stage Open Icon/Dropdown Arrow Archive (can unarchive later i…" at bounding box center [876, 412] width 1360 height 646
click at [907, 449] on input at bounding box center [995, 454] width 237 height 39
type input "$8"
type input "$80"
type input "$800"
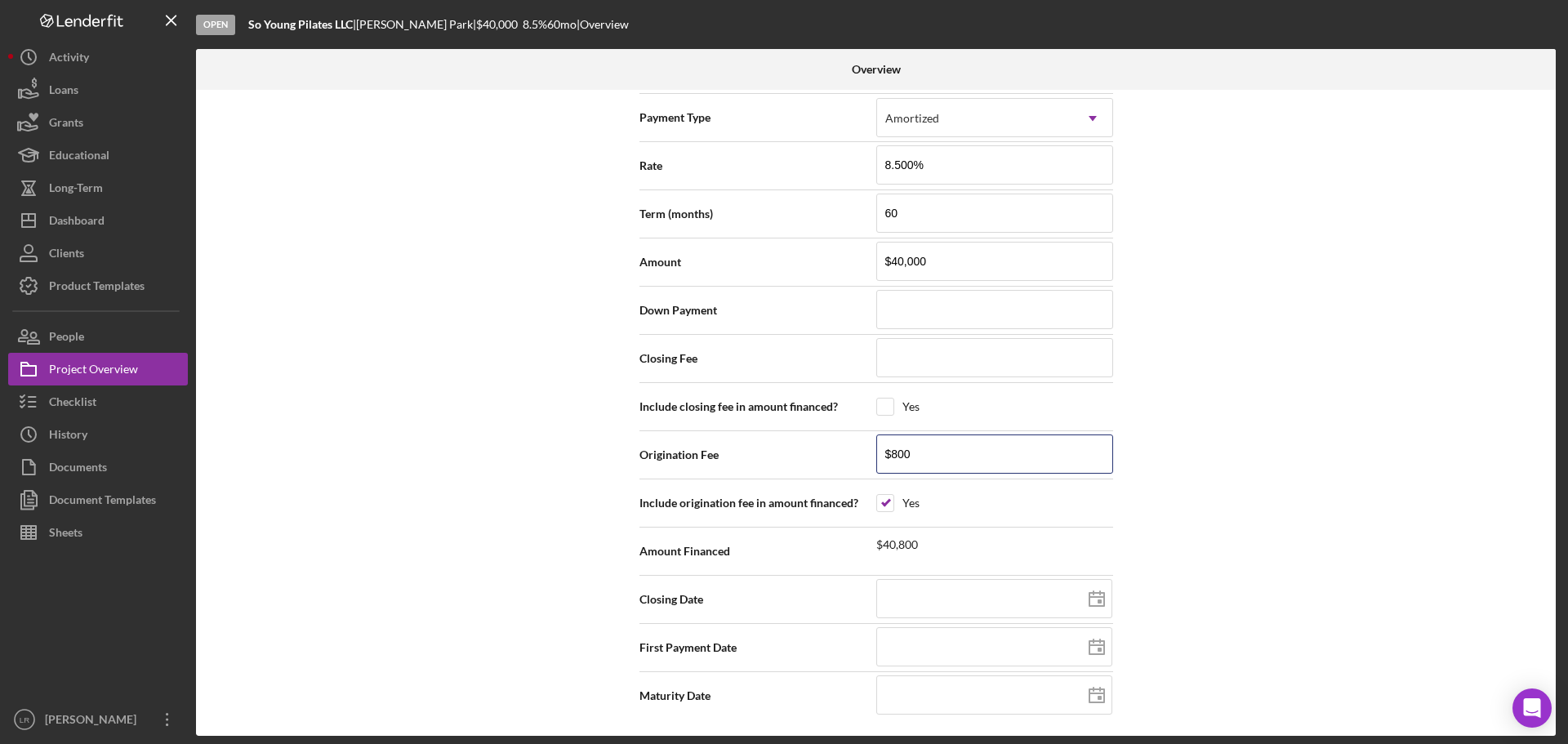
type input "$800"
click at [1206, 546] on div "Internal Workflow Stage Open Icon/Dropdown Arrow Archive (can unarchive later i…" at bounding box center [876, 412] width 1360 height 646
click at [887, 498] on input "checkbox" at bounding box center [886, 503] width 16 height 16
checkbox input "false"
click at [920, 601] on input at bounding box center [995, 598] width 236 height 39
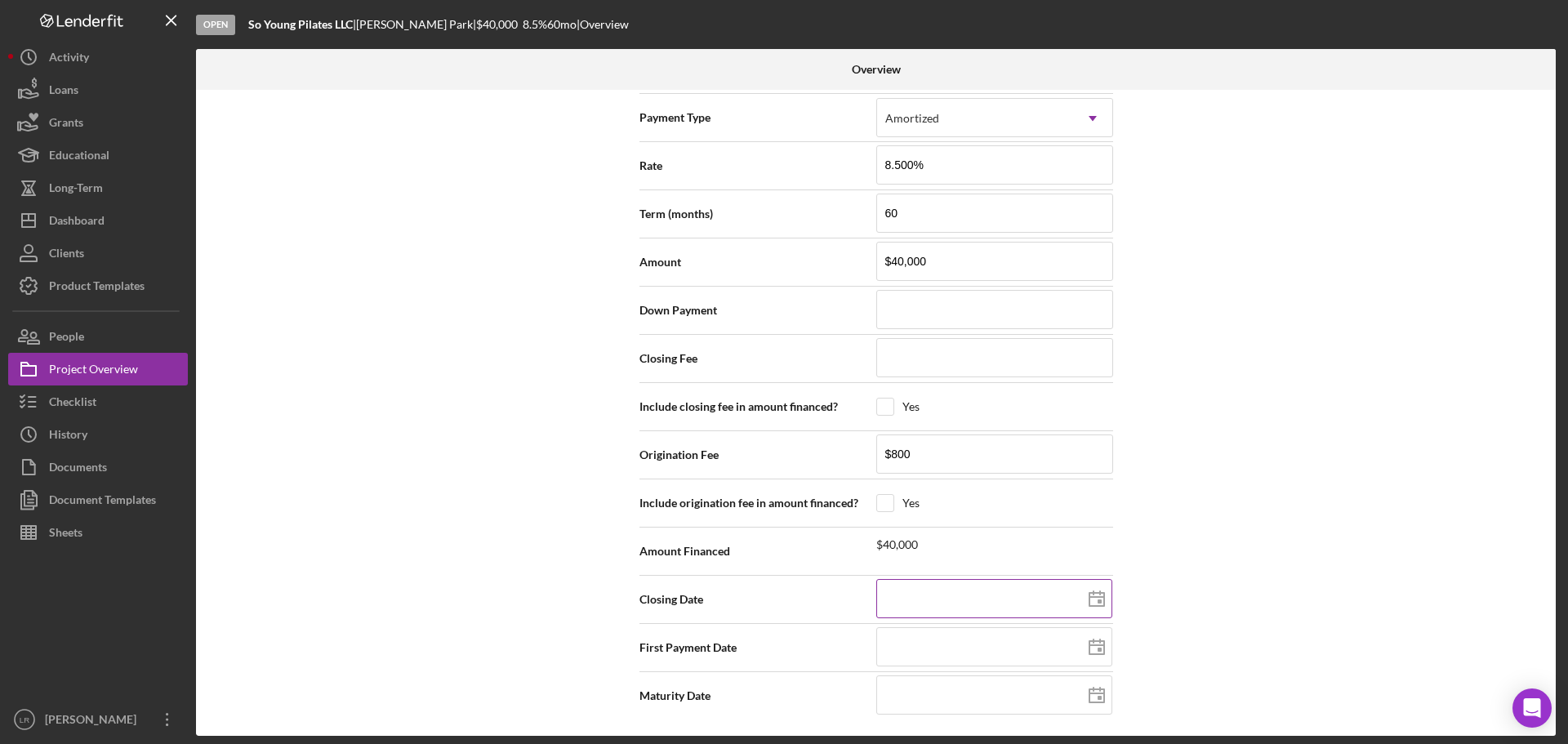
click at [893, 610] on input at bounding box center [995, 598] width 236 height 39
type input "[DATE]"
click at [888, 607] on input "[DATE]" at bounding box center [995, 598] width 236 height 39
type input "02/d8/2025"
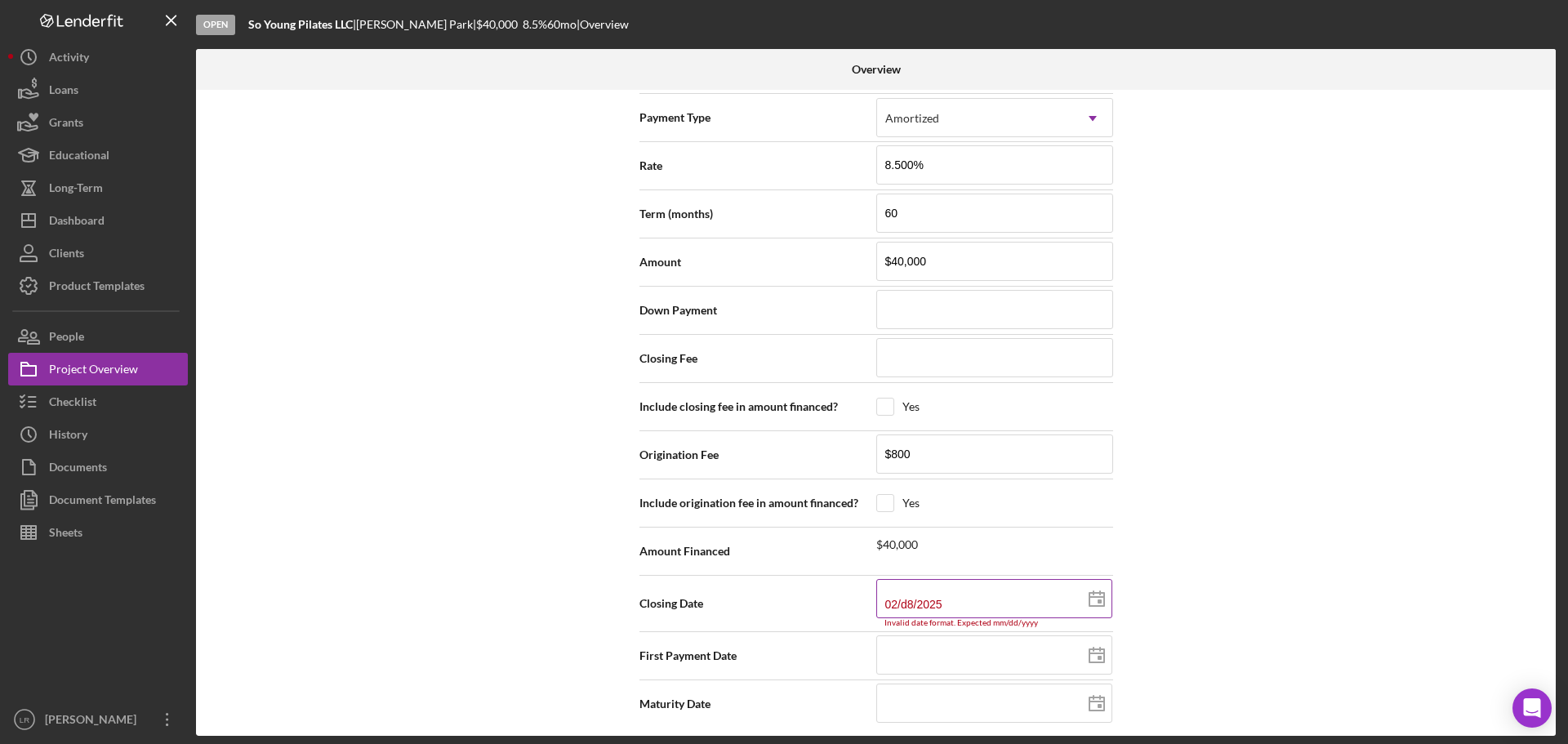
type input "[DATE]"
click at [903, 601] on input "[DATE]" at bounding box center [995, 598] width 236 height 39
type input "08/d8/2025"
click at [926, 652] on input at bounding box center [995, 647] width 236 height 39
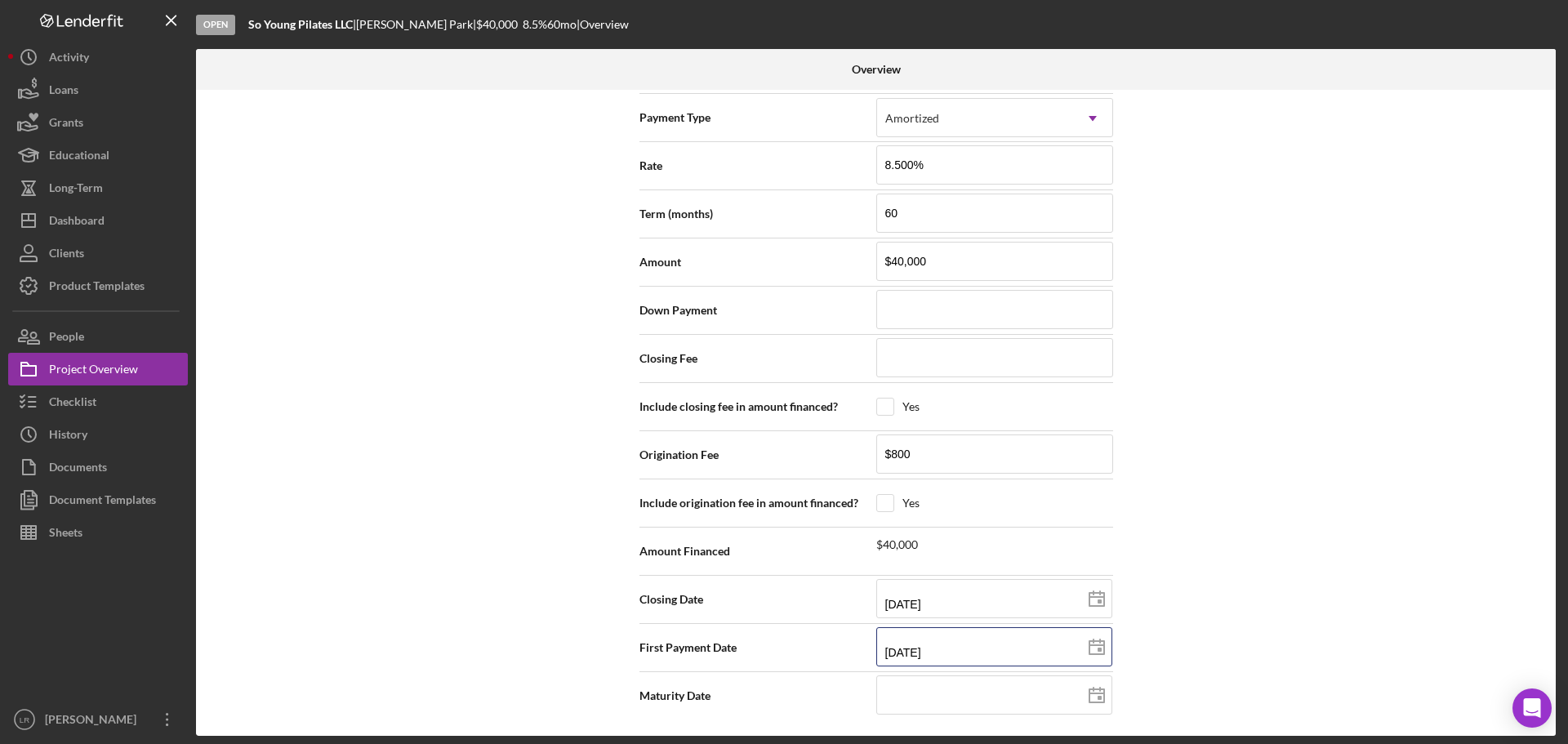
drag, startPoint x: 894, startPoint y: 655, endPoint x: 778, endPoint y: 662, distance: 116.2
click at [778, 662] on div "First Payment Date [DATE] [DATE]" at bounding box center [876, 648] width 474 height 41
click at [890, 644] on input "m0/20/2025" at bounding box center [995, 647] width 236 height 39
click at [898, 651] on input "m0/20/2025" at bounding box center [995, 647] width 236 height 39
click at [911, 684] on input at bounding box center [995, 695] width 236 height 39
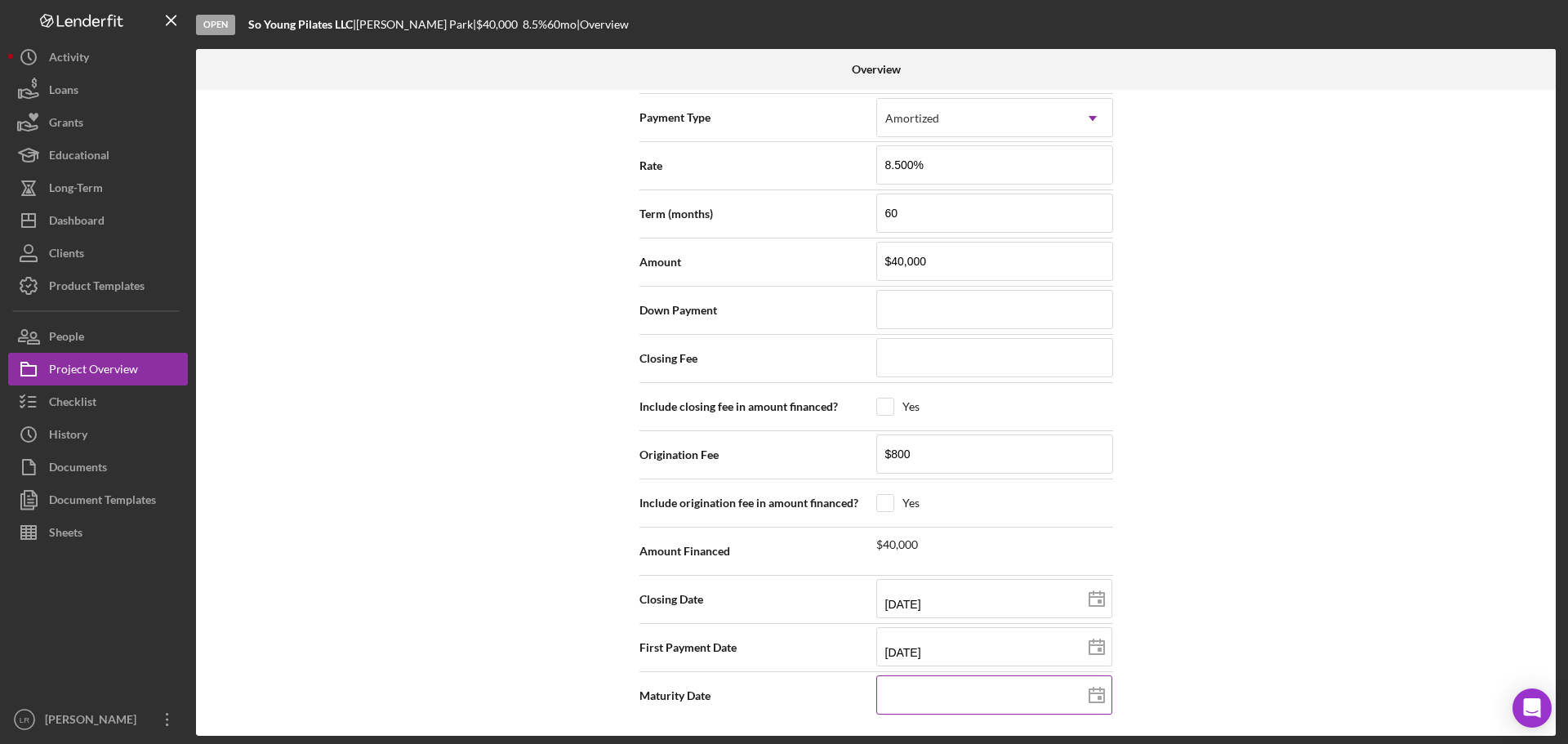
click at [986, 697] on input at bounding box center [995, 695] width 236 height 39
drag, startPoint x: 894, startPoint y: 210, endPoint x: 781, endPoint y: 211, distance: 113.0
click at [781, 211] on div "Term (months) 60" at bounding box center [876, 213] width 474 height 41
click at [1230, 522] on div "Internal Workflow Stage Open Icon/Dropdown Arrow Archive (can unarchive later i…" at bounding box center [876, 412] width 1360 height 646
click at [1040, 641] on input "[DATE]" at bounding box center [995, 647] width 236 height 39
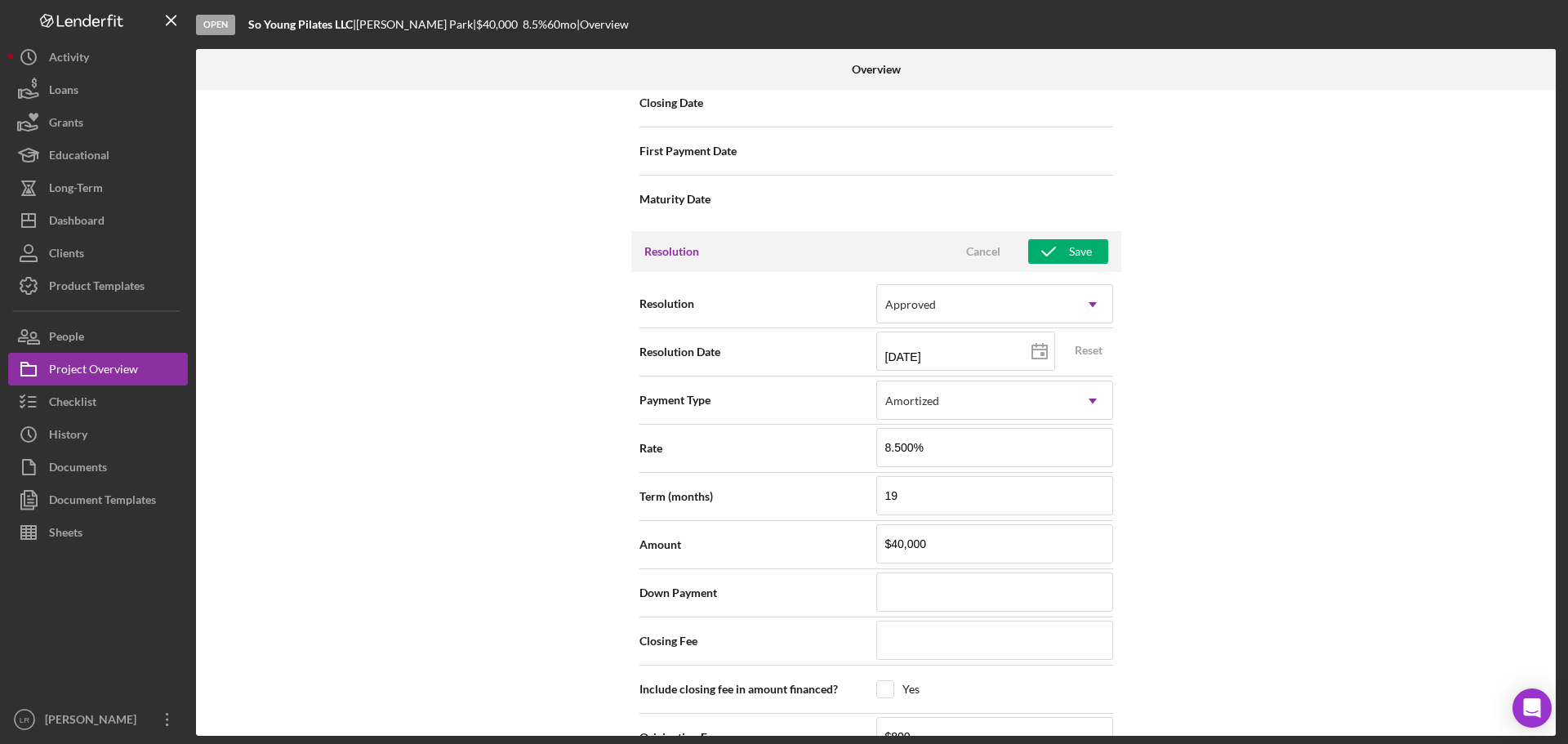
scroll to position [1641, 0]
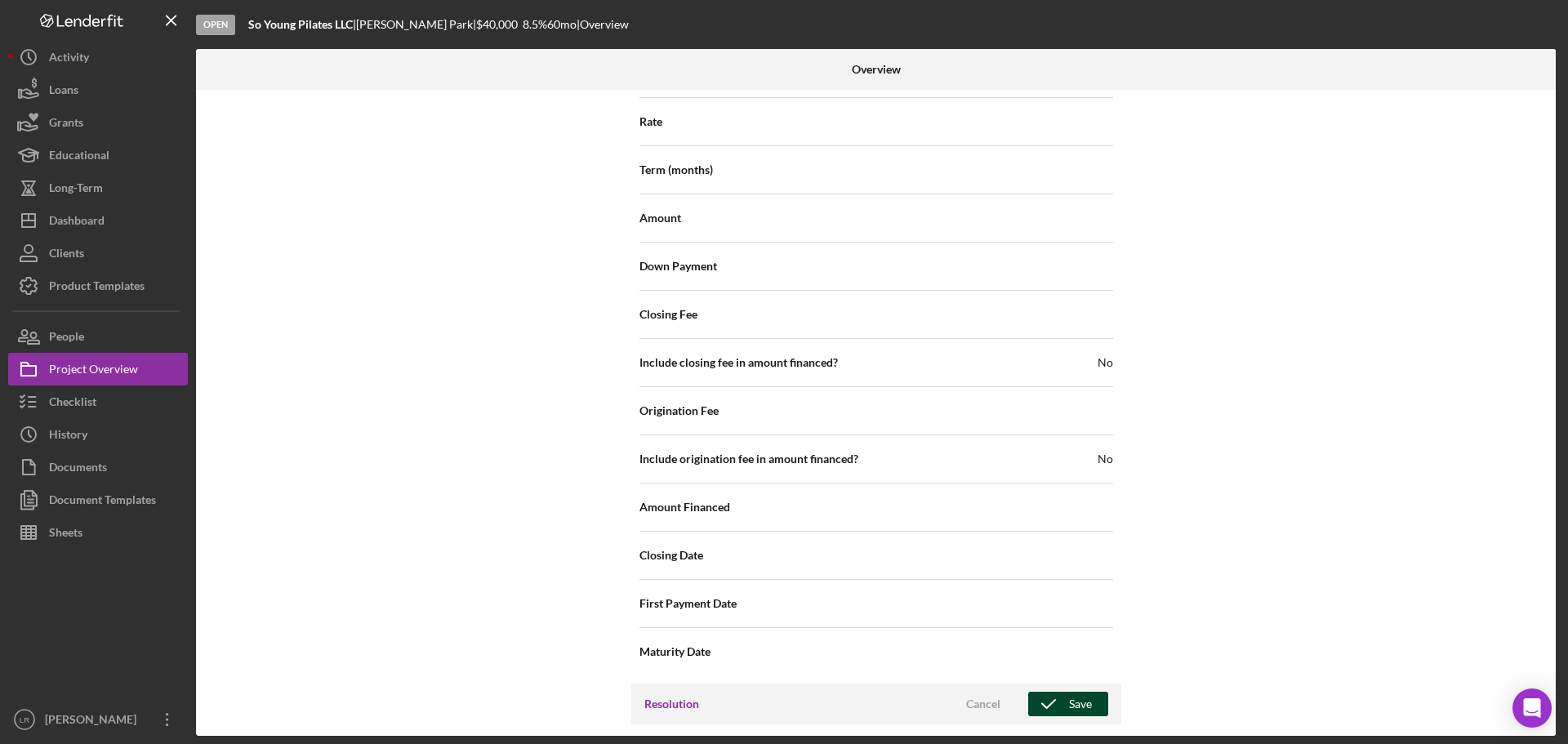
click at [1040, 704] on icon "button" at bounding box center [1049, 704] width 41 height 41
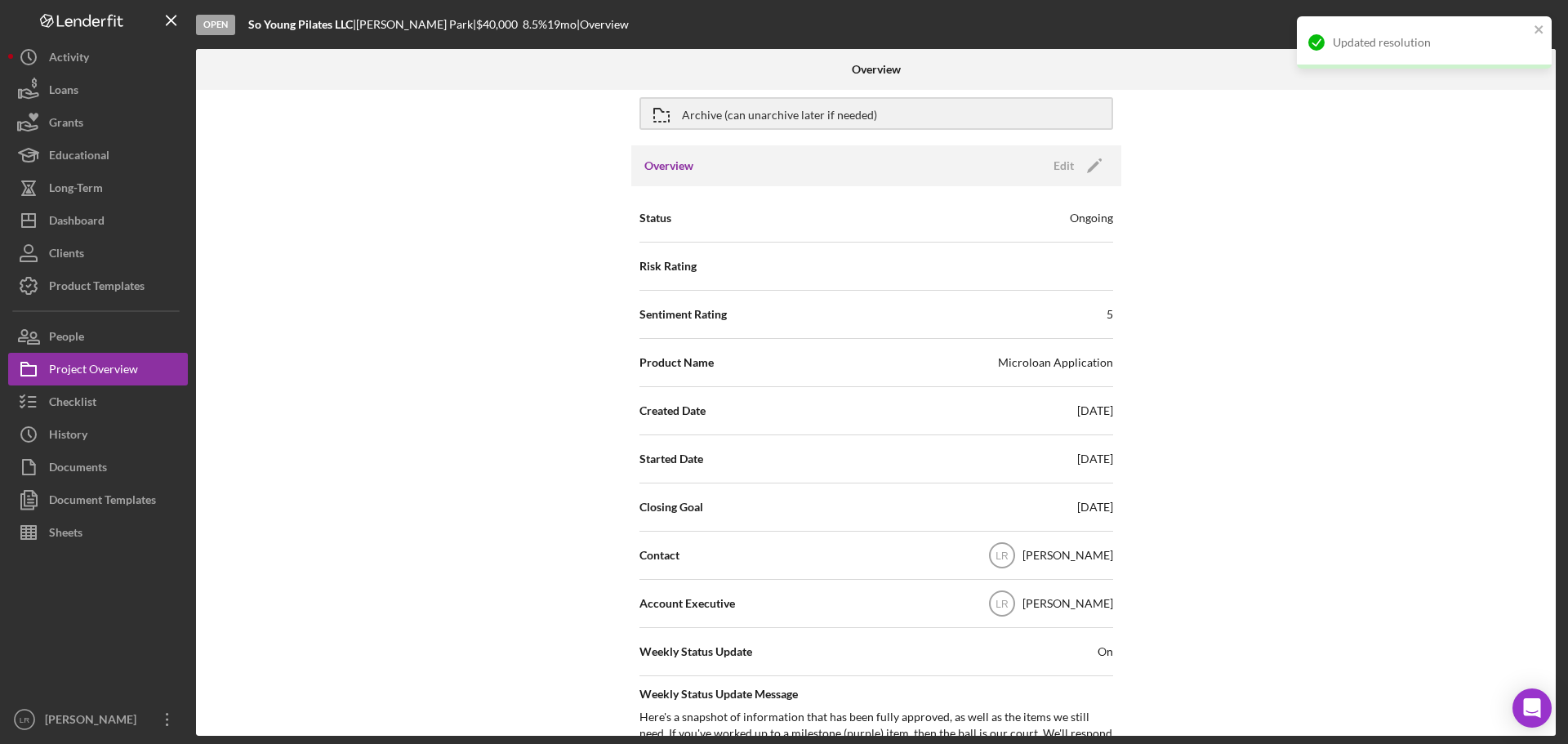
scroll to position [0, 0]
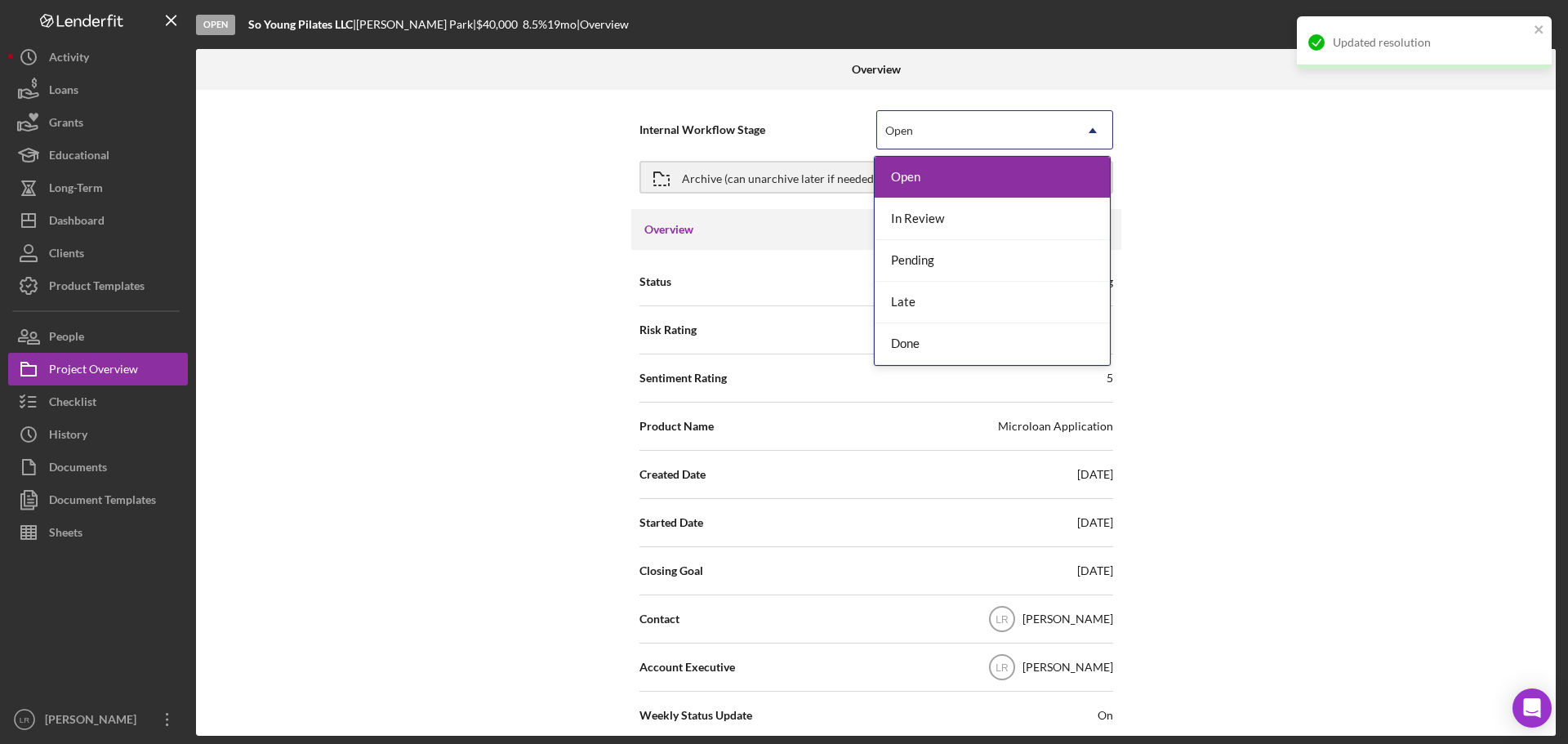
click at [936, 126] on div "Open" at bounding box center [975, 130] width 196 height 38
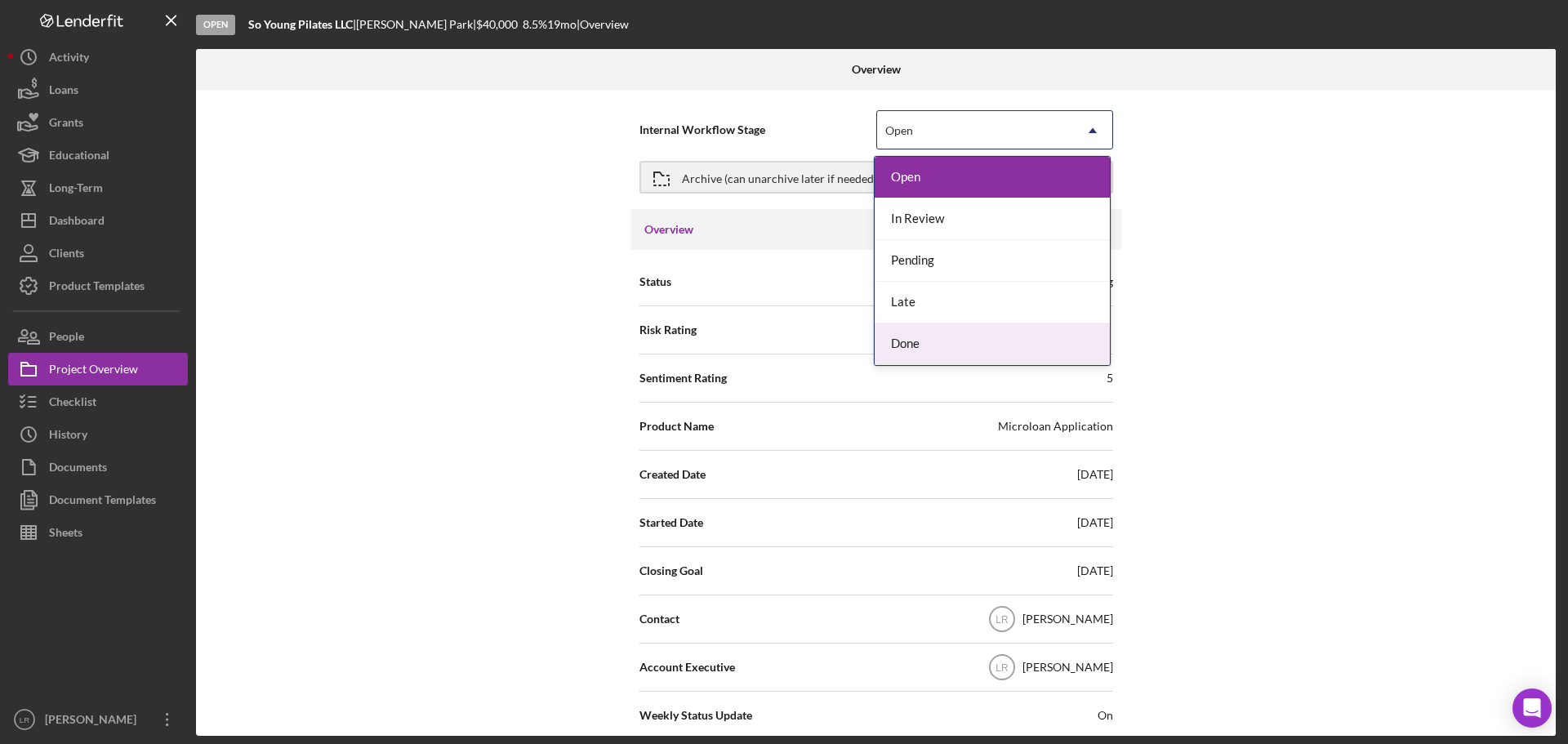
click at [913, 351] on div "Done" at bounding box center [992, 344] width 235 height 41
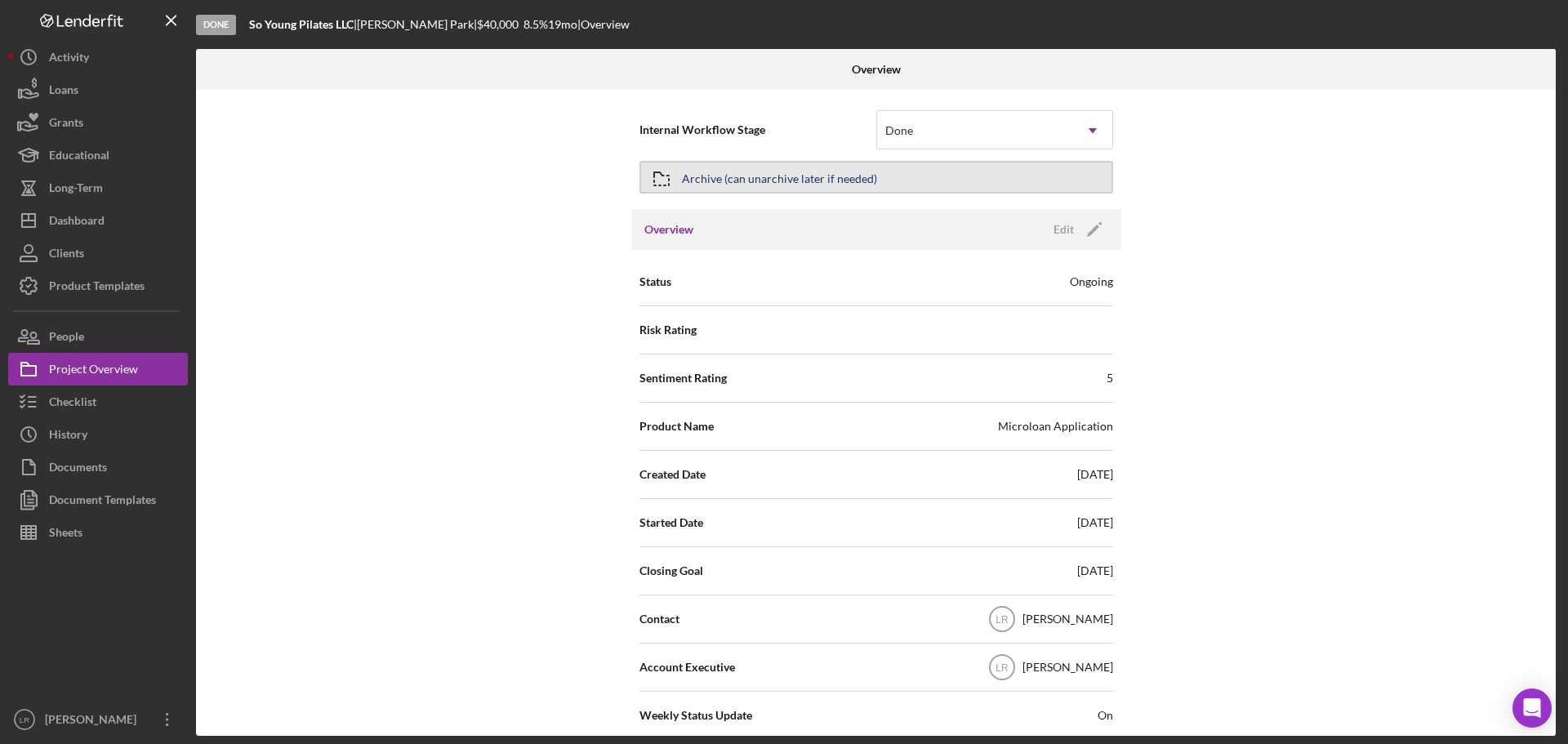
click at [766, 178] on div "Archive (can unarchive later if needed)" at bounding box center [779, 177] width 195 height 29
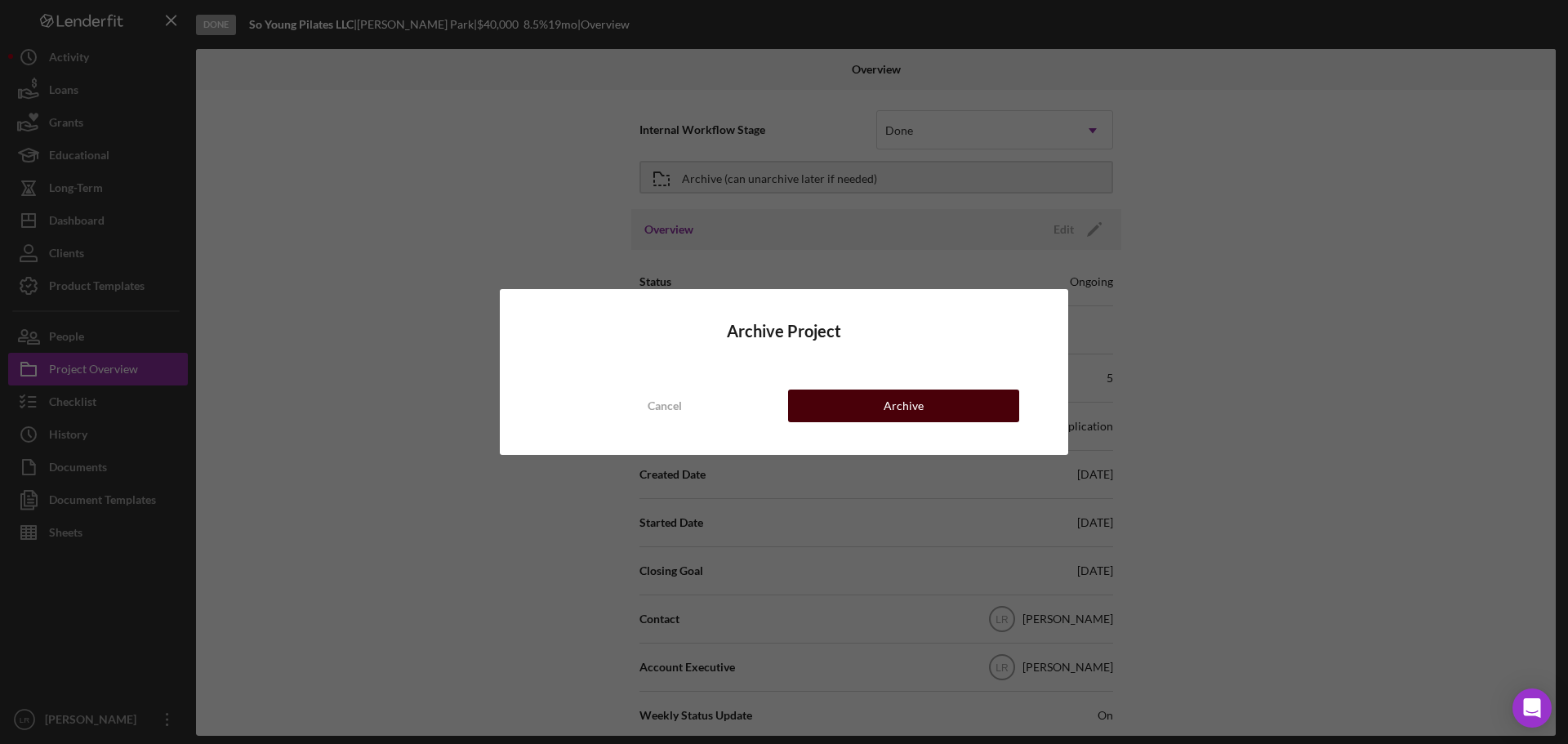
click at [900, 399] on div "Archive" at bounding box center [904, 406] width 40 height 33
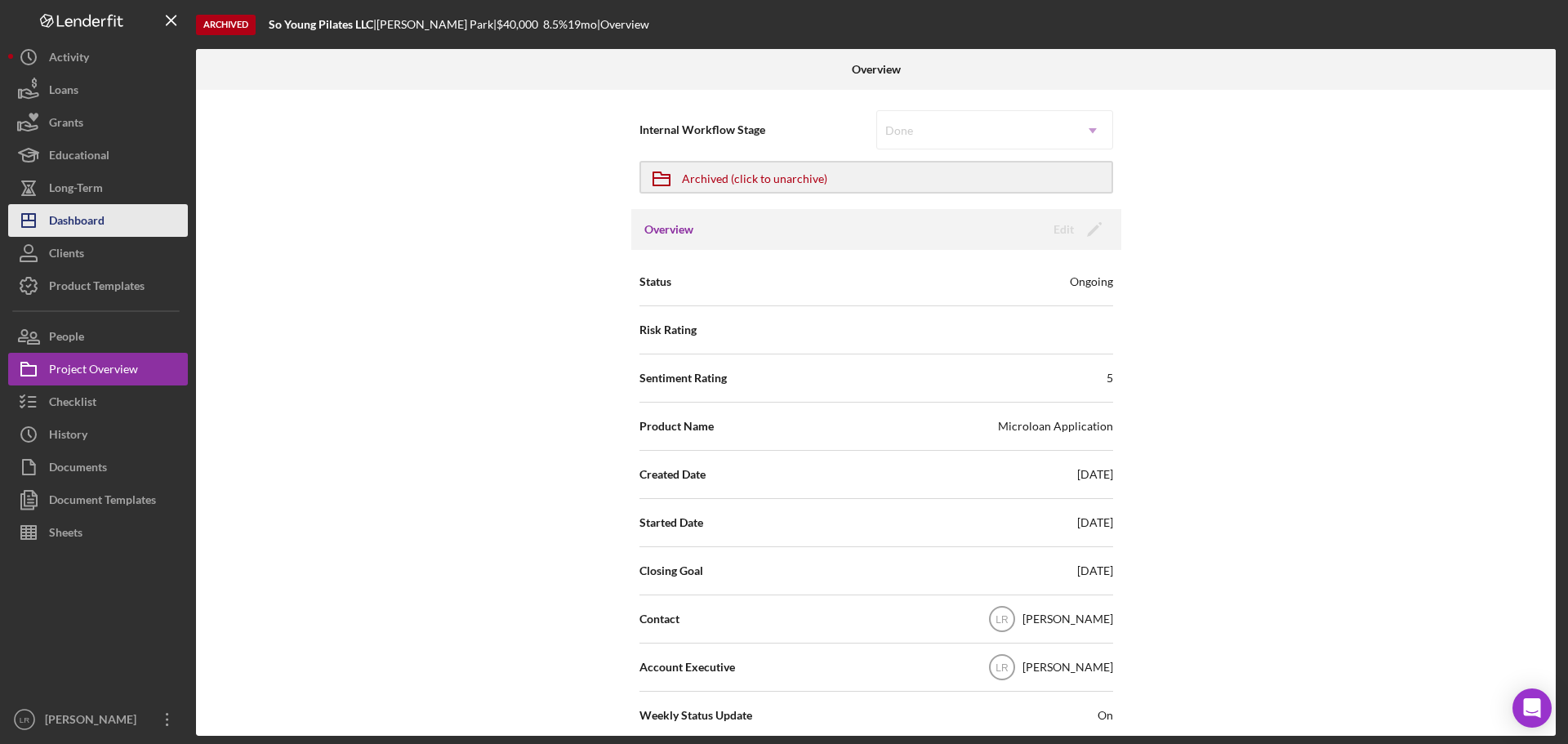
click at [98, 224] on div "Dashboard" at bounding box center [76, 223] width 56 height 37
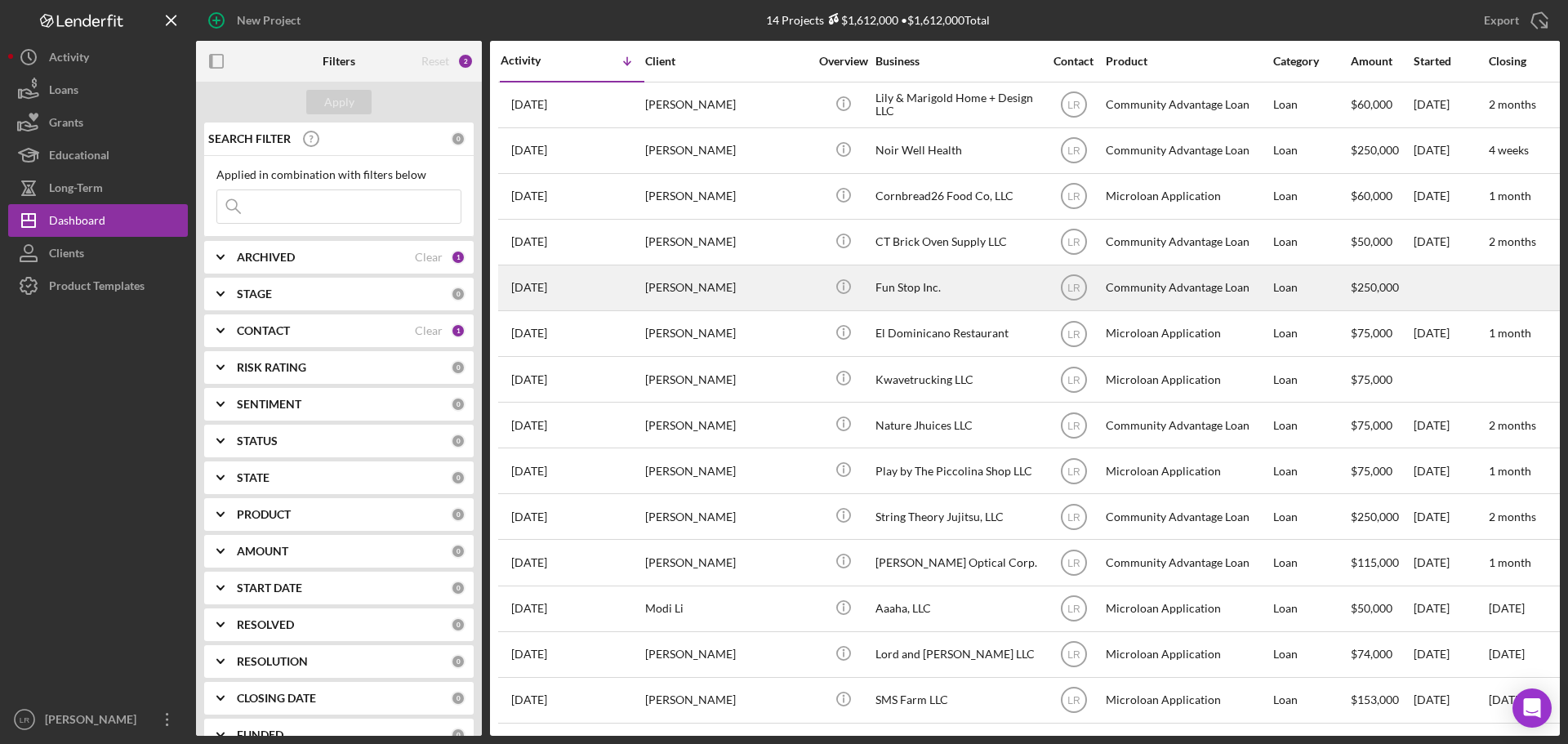
click at [735, 296] on div "[PERSON_NAME]" at bounding box center [726, 288] width 163 height 43
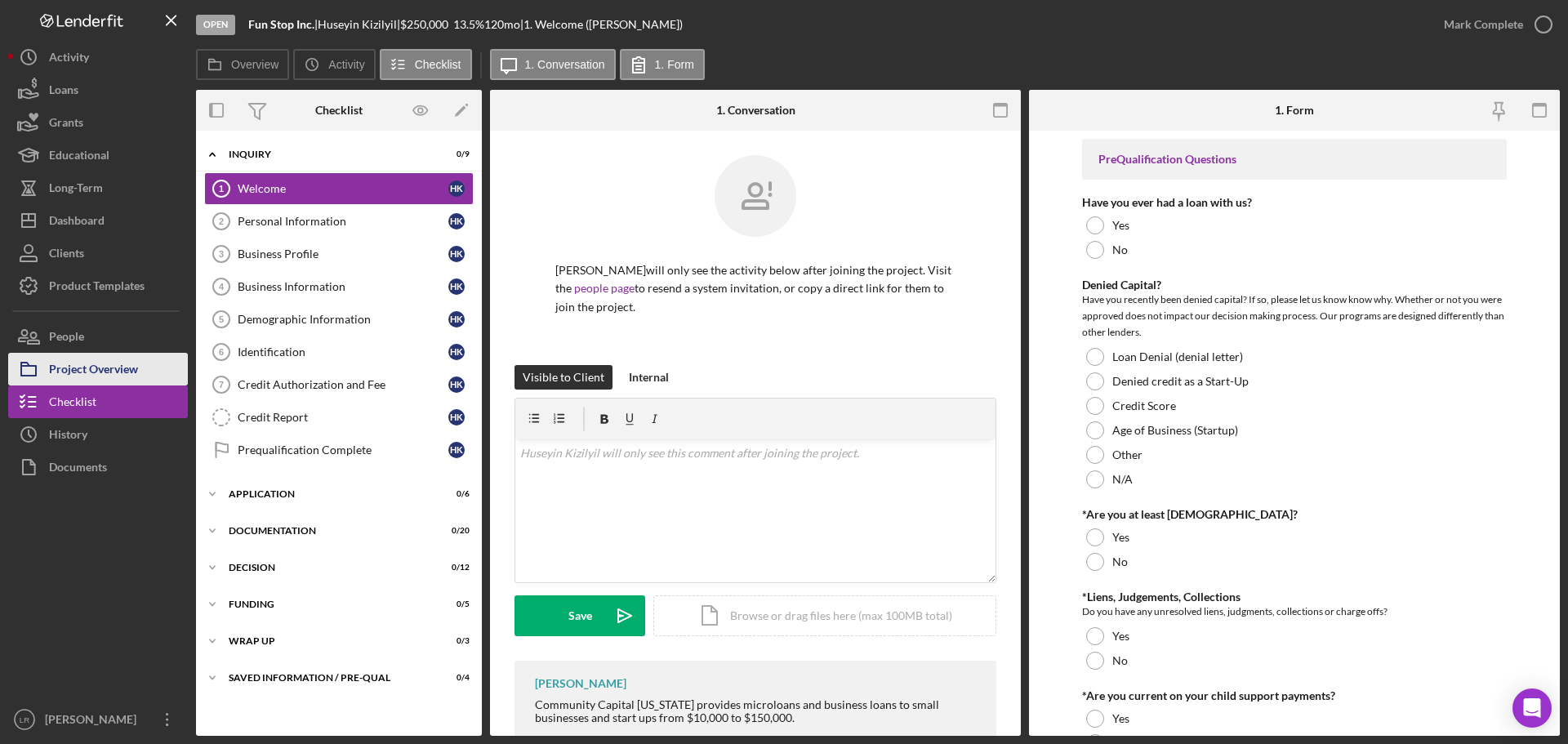
click at [129, 366] on div "Project Overview" at bounding box center [93, 371] width 89 height 37
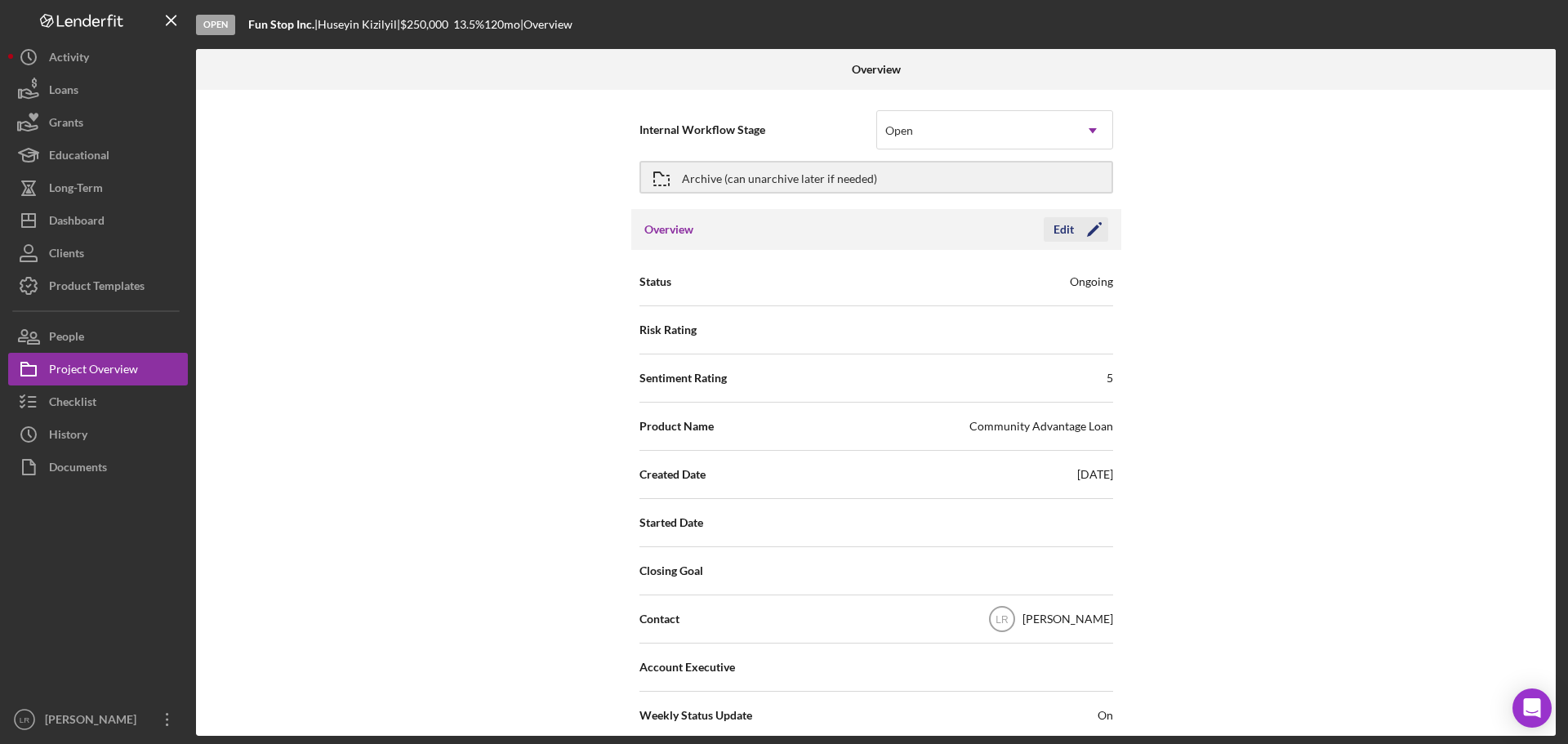
click at [1054, 235] on div "Edit" at bounding box center [1063, 229] width 20 height 25
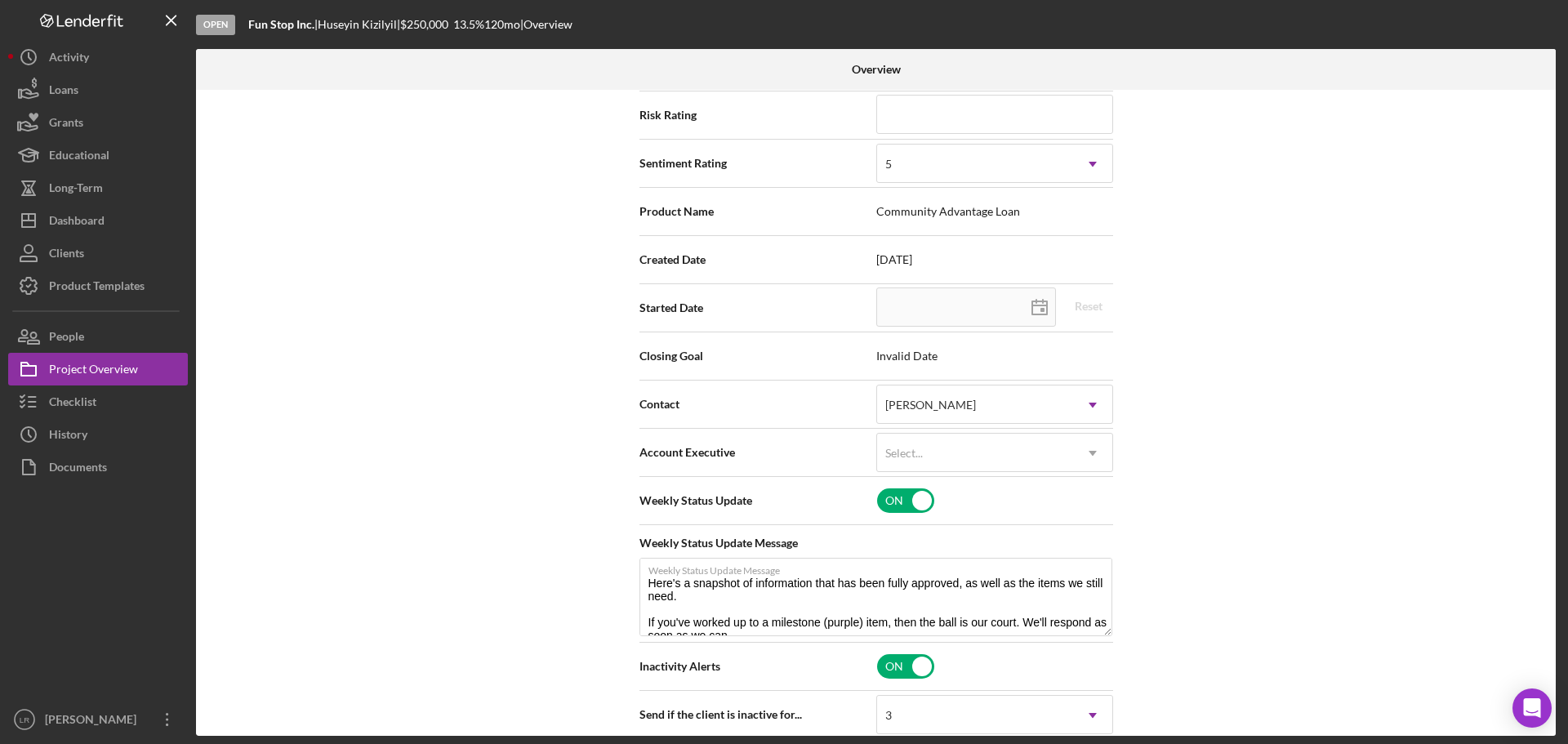
scroll to position [409, 0]
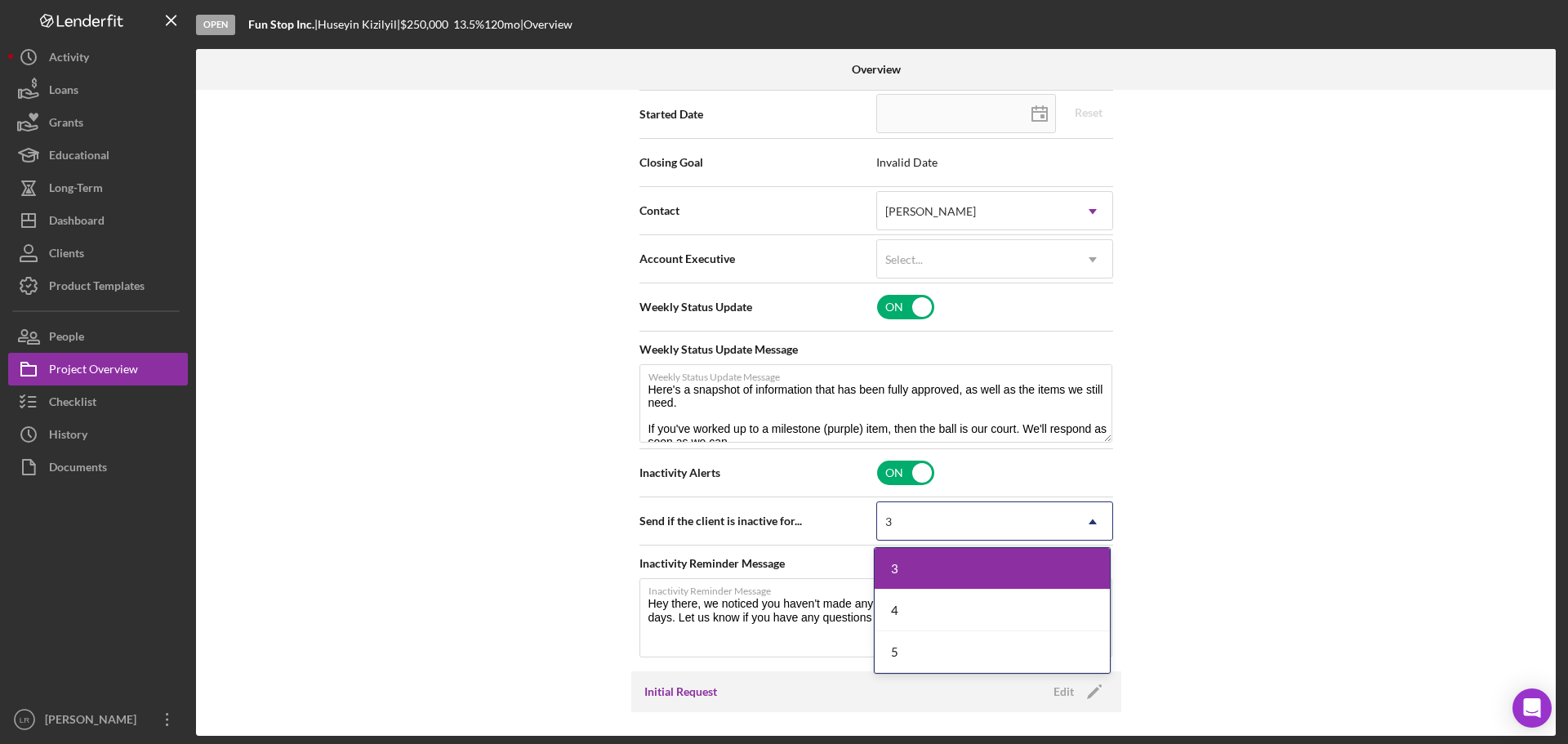
click at [945, 524] on div "3" at bounding box center [975, 521] width 196 height 38
click at [929, 567] on div "3" at bounding box center [992, 568] width 235 height 41
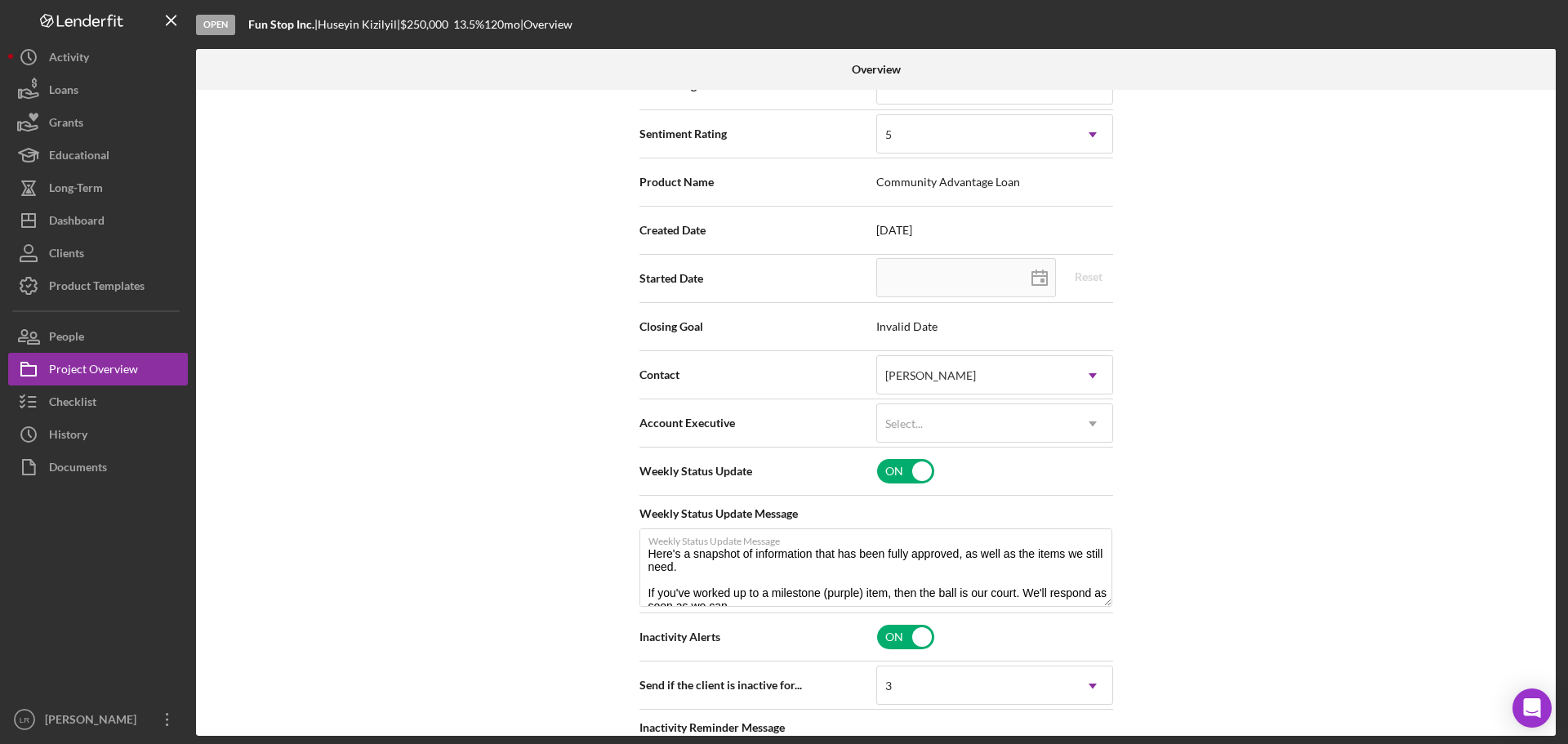
scroll to position [245, 0]
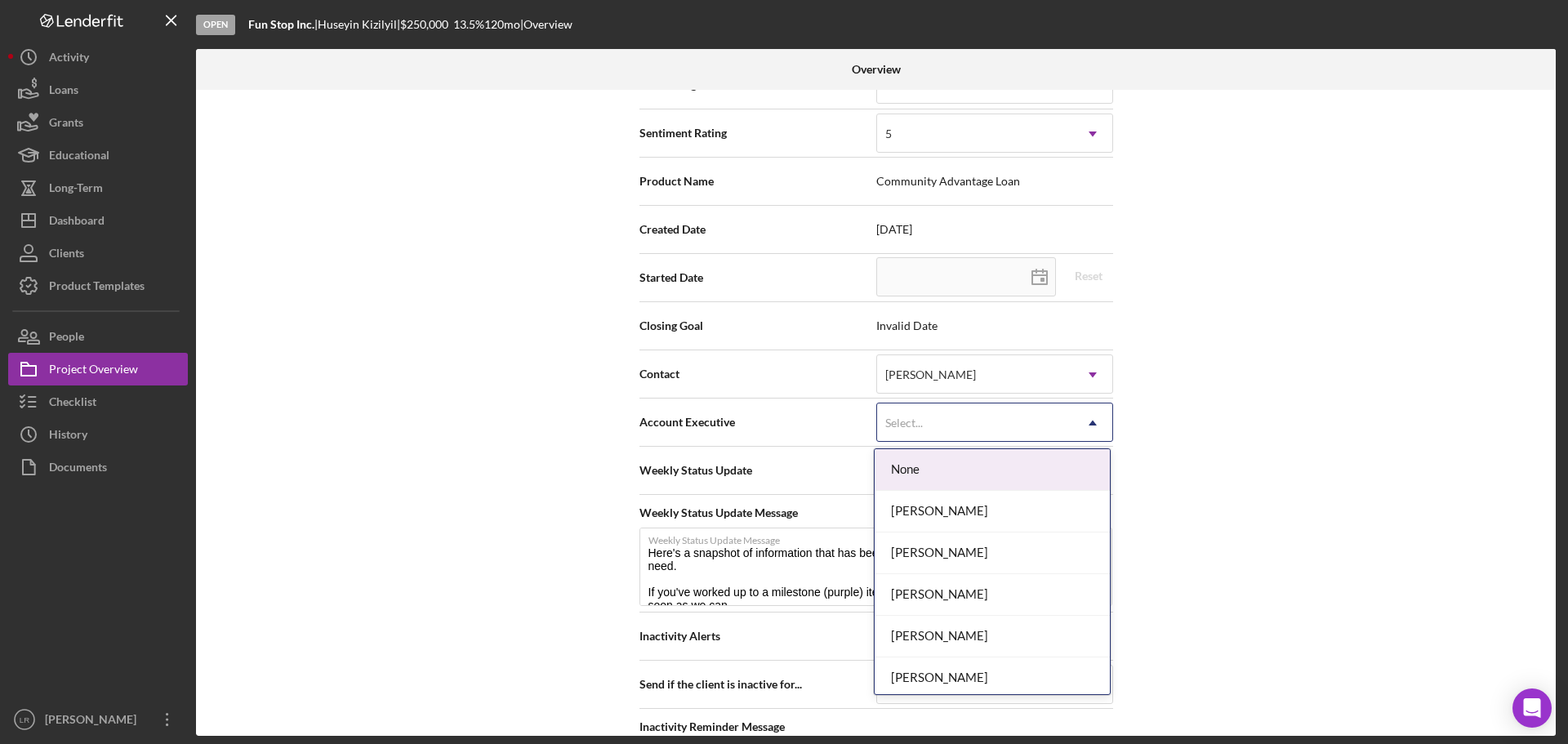
click at [923, 429] on div "Select..." at bounding box center [975, 422] width 196 height 38
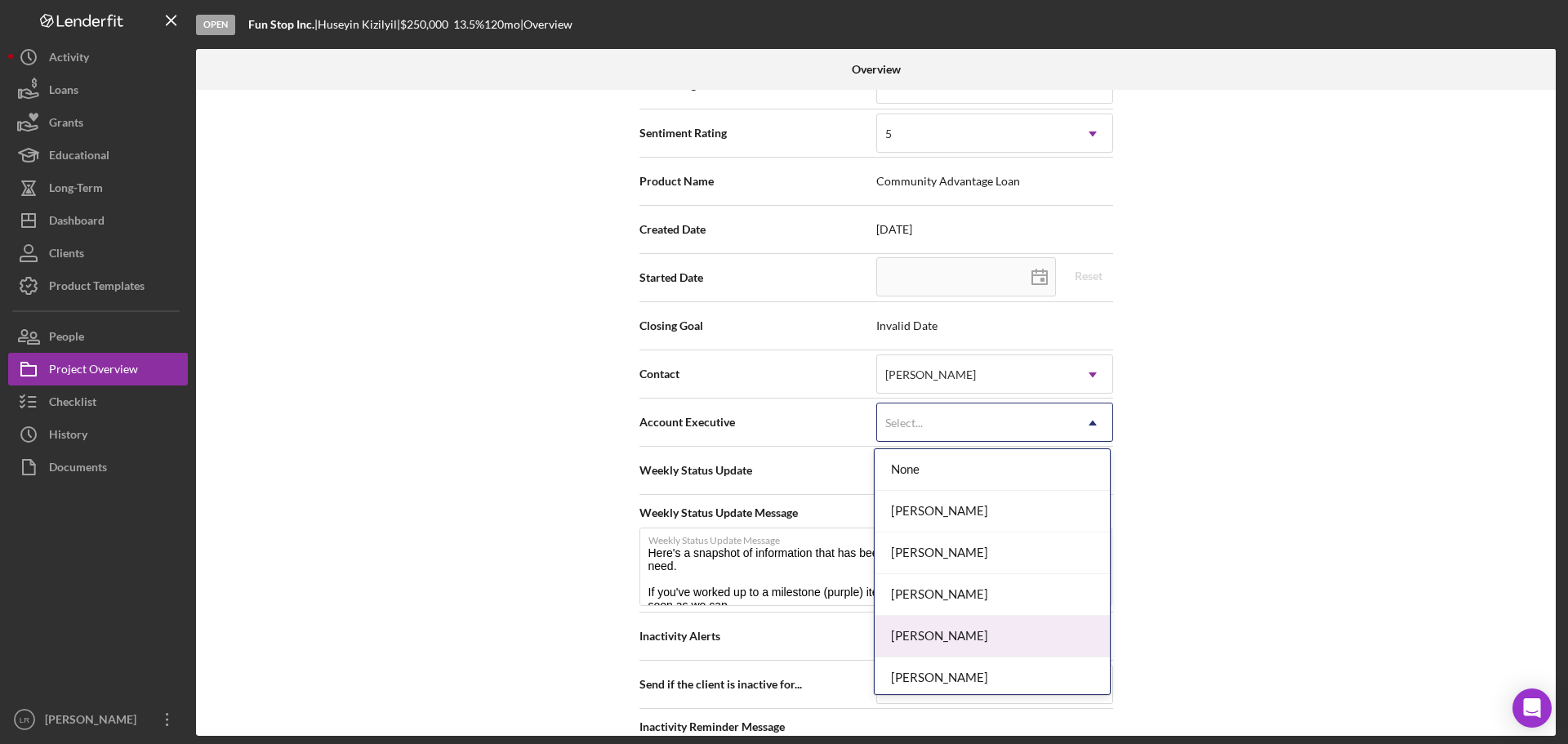
click at [936, 625] on div "[PERSON_NAME]" at bounding box center [992, 636] width 235 height 41
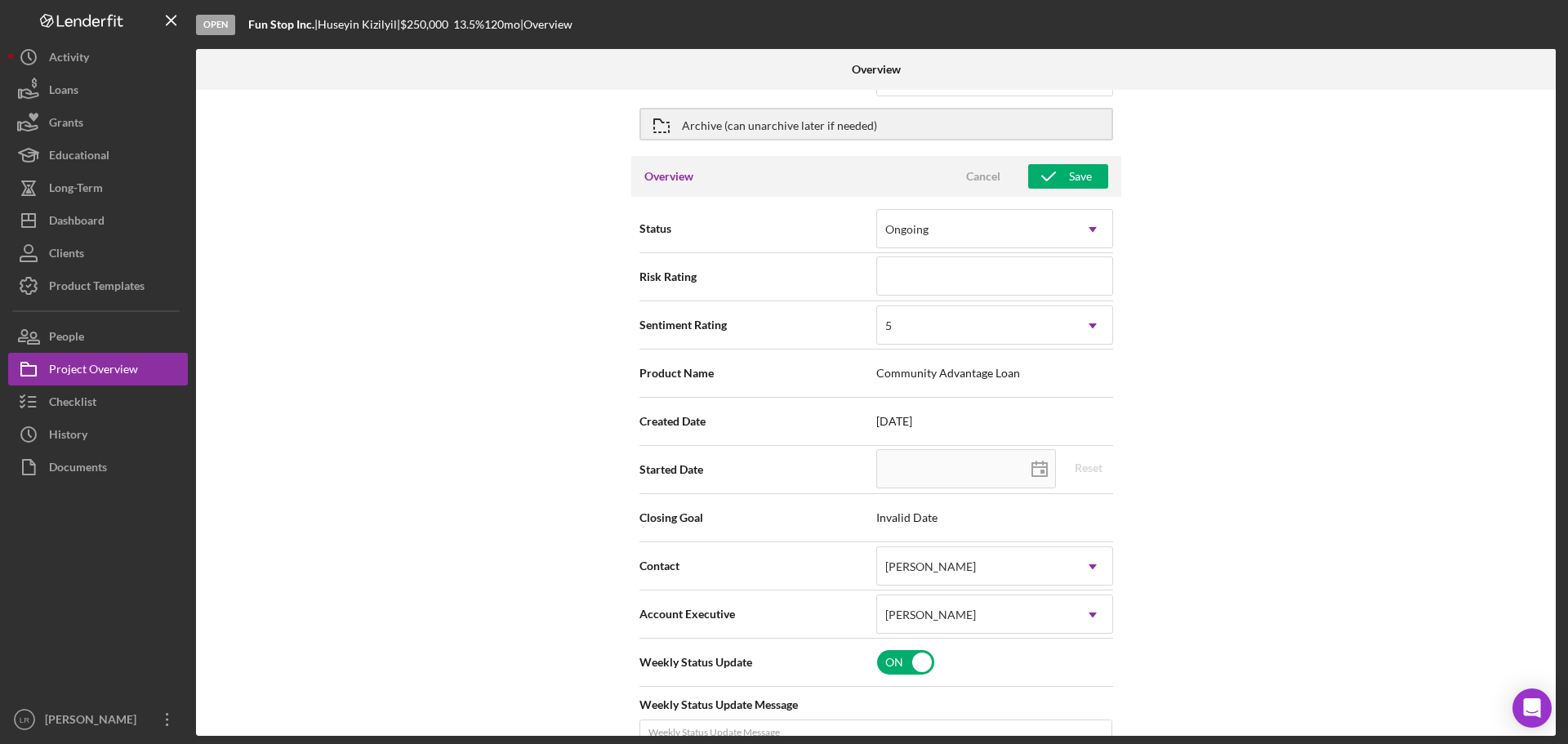
scroll to position [0, 0]
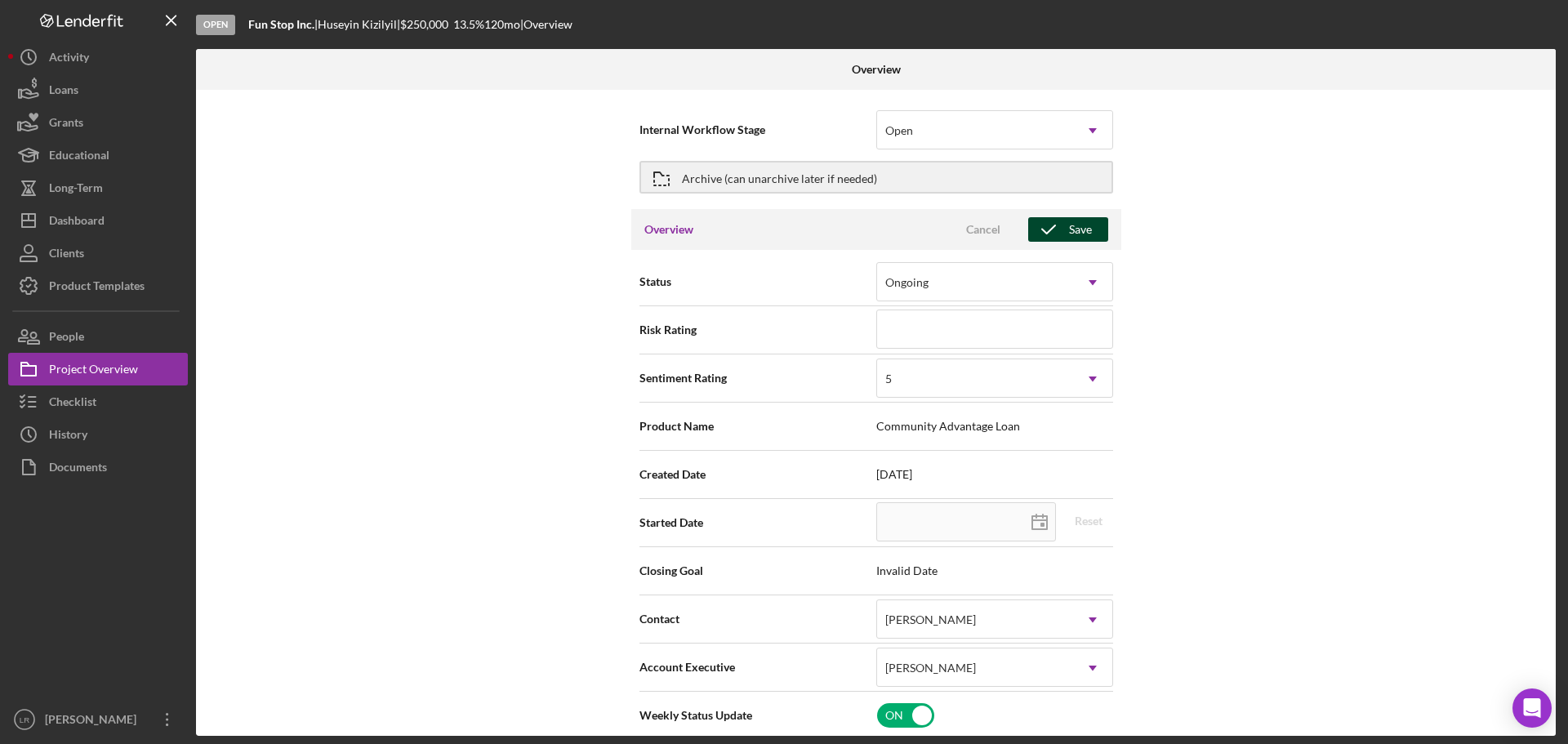
click at [1084, 222] on div "Save" at bounding box center [1080, 229] width 23 height 25
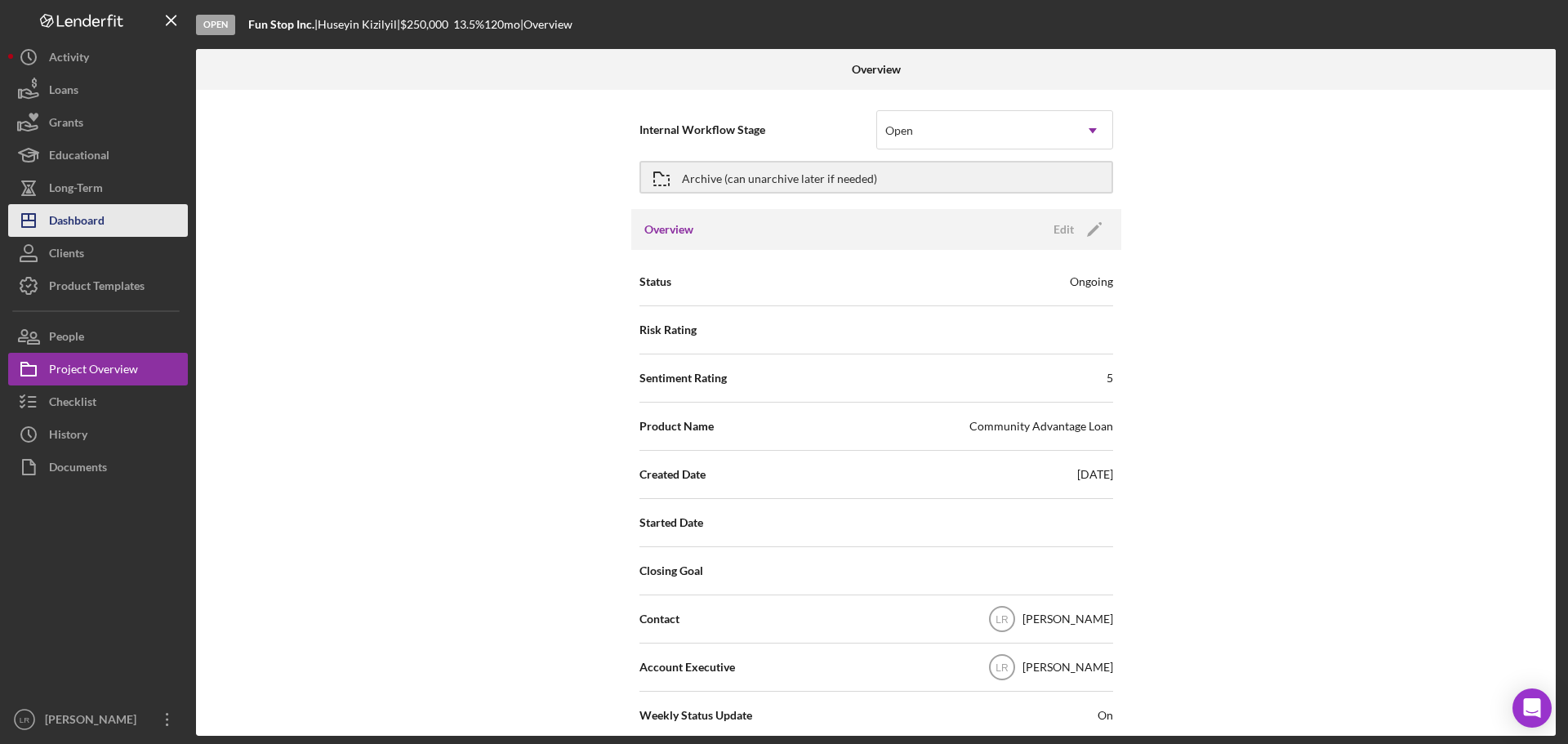
click at [73, 224] on div "Dashboard" at bounding box center [76, 223] width 56 height 37
